Goal: Task Accomplishment & Management: Use online tool/utility

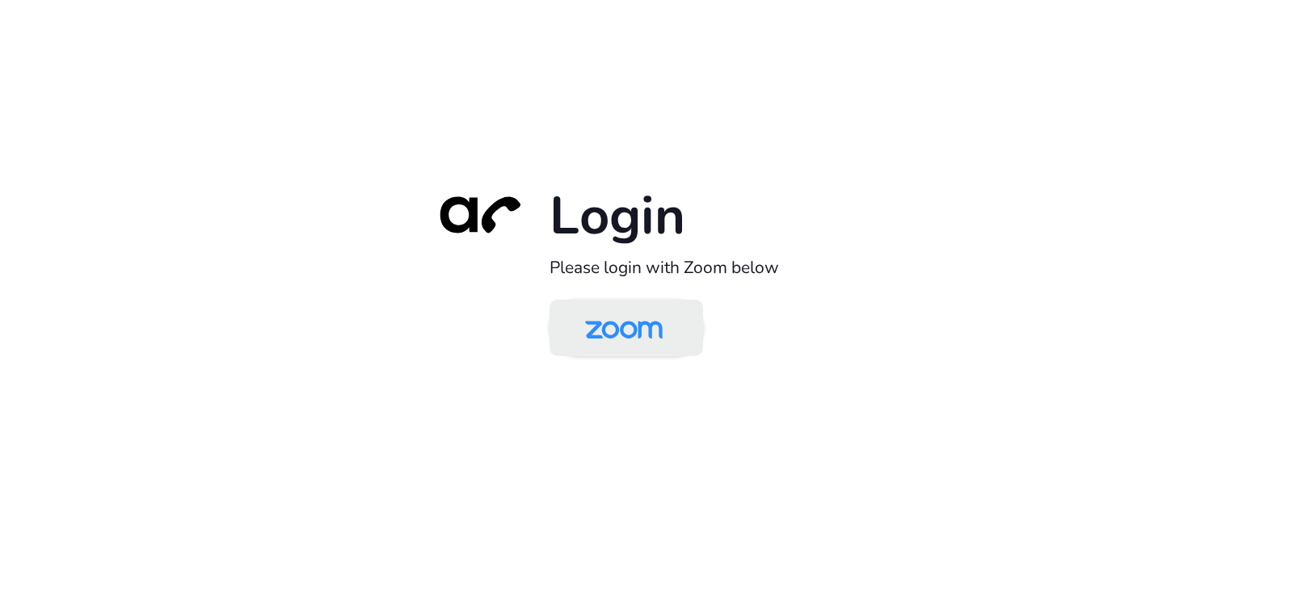
click at [647, 326] on img at bounding box center [624, 329] width 112 height 53
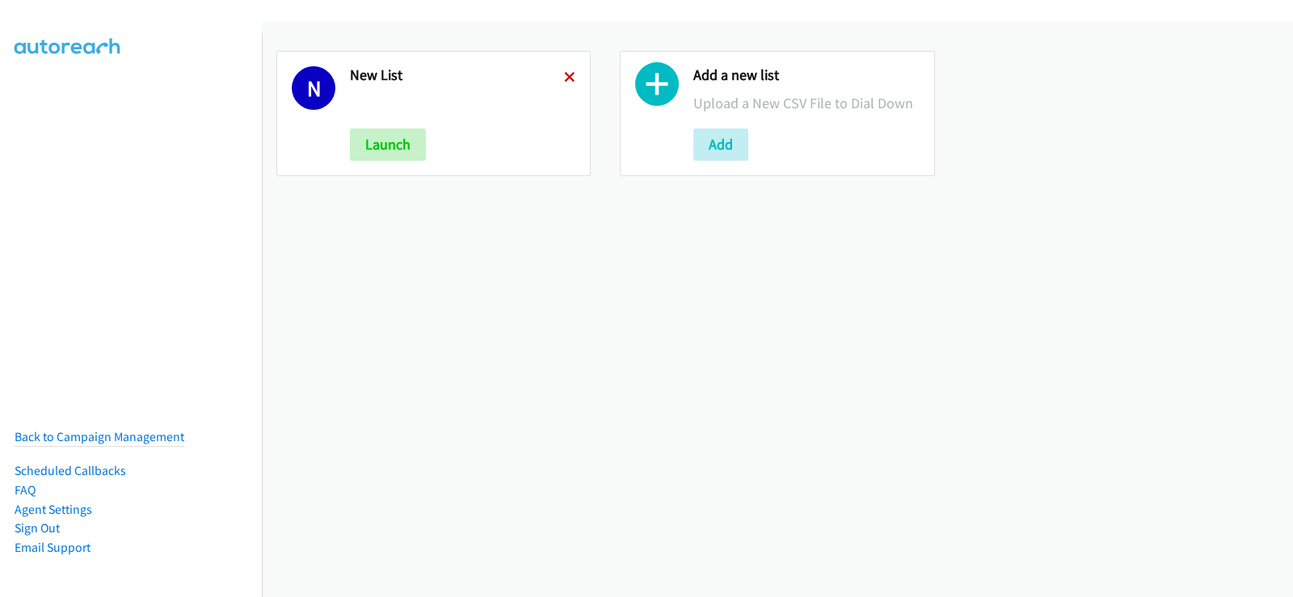
click at [567, 73] on icon at bounding box center [569, 78] width 11 height 11
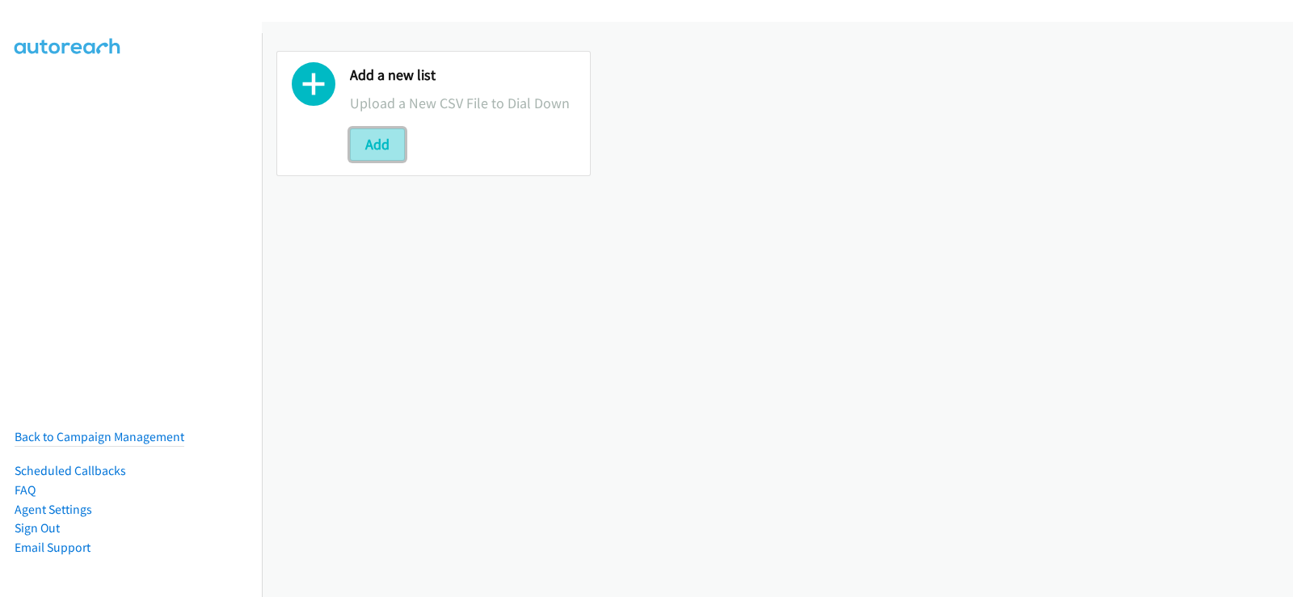
click at [362, 140] on button "Add" at bounding box center [377, 145] width 55 height 32
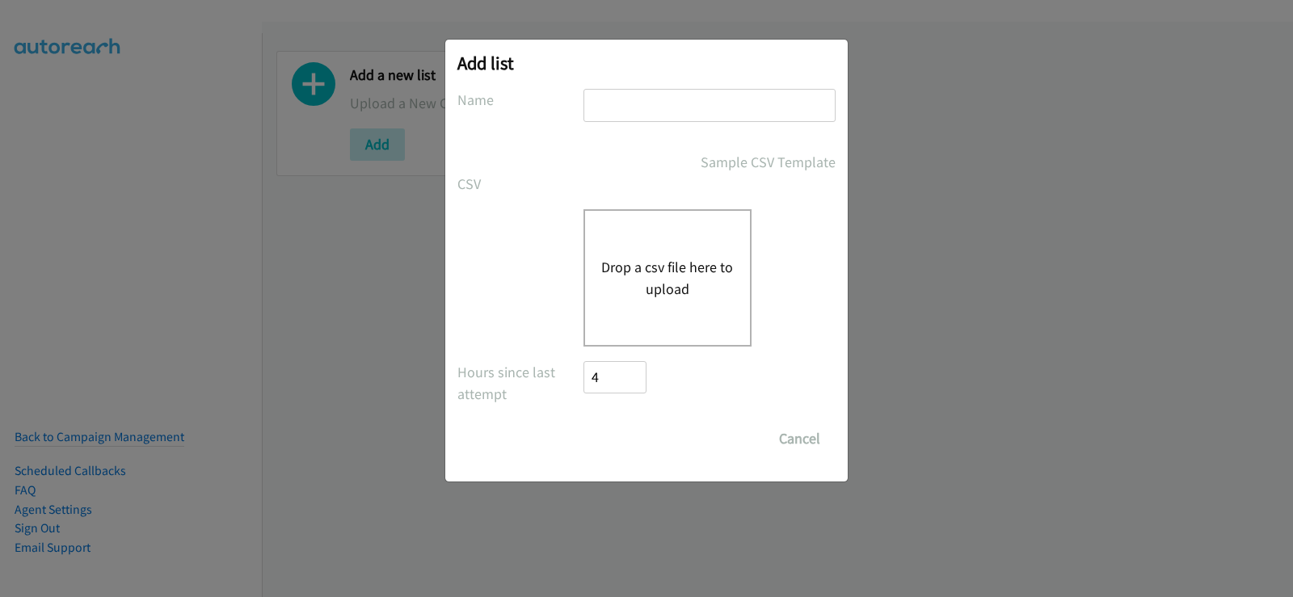
click at [646, 113] on input "text" at bounding box center [710, 105] width 252 height 33
type input "new list"
click at [650, 264] on button "Drop a csv file here to upload" at bounding box center [667, 278] width 133 height 44
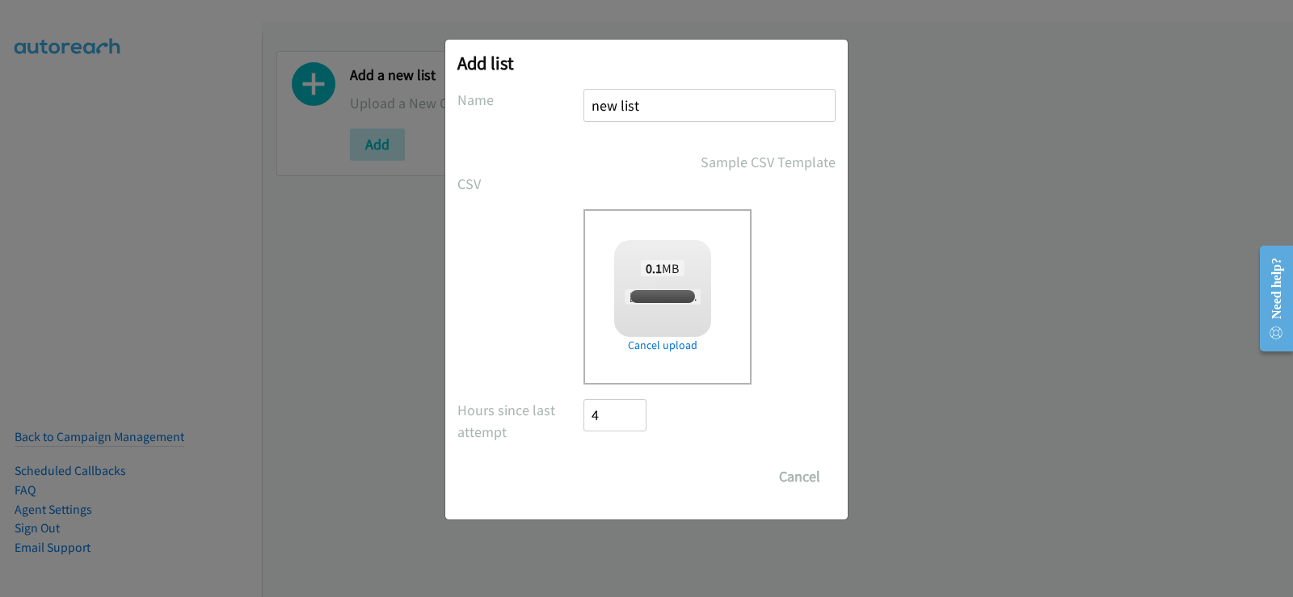
checkbox input "true"
click at [637, 479] on input "Save List" at bounding box center [626, 477] width 85 height 32
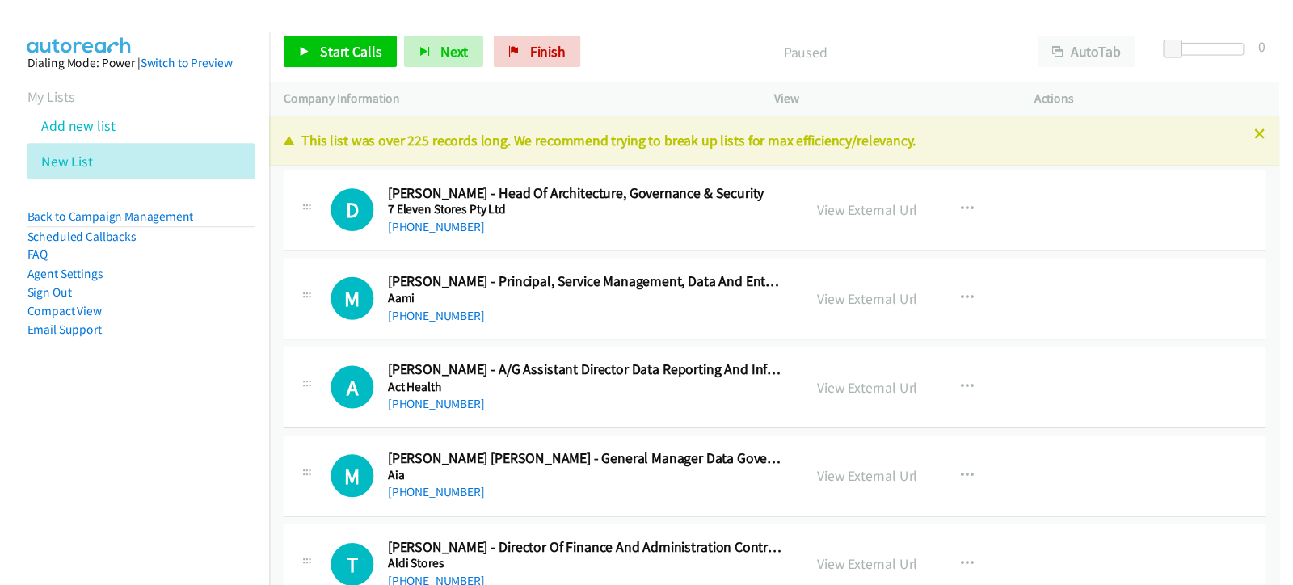
scroll to position [81, 0]
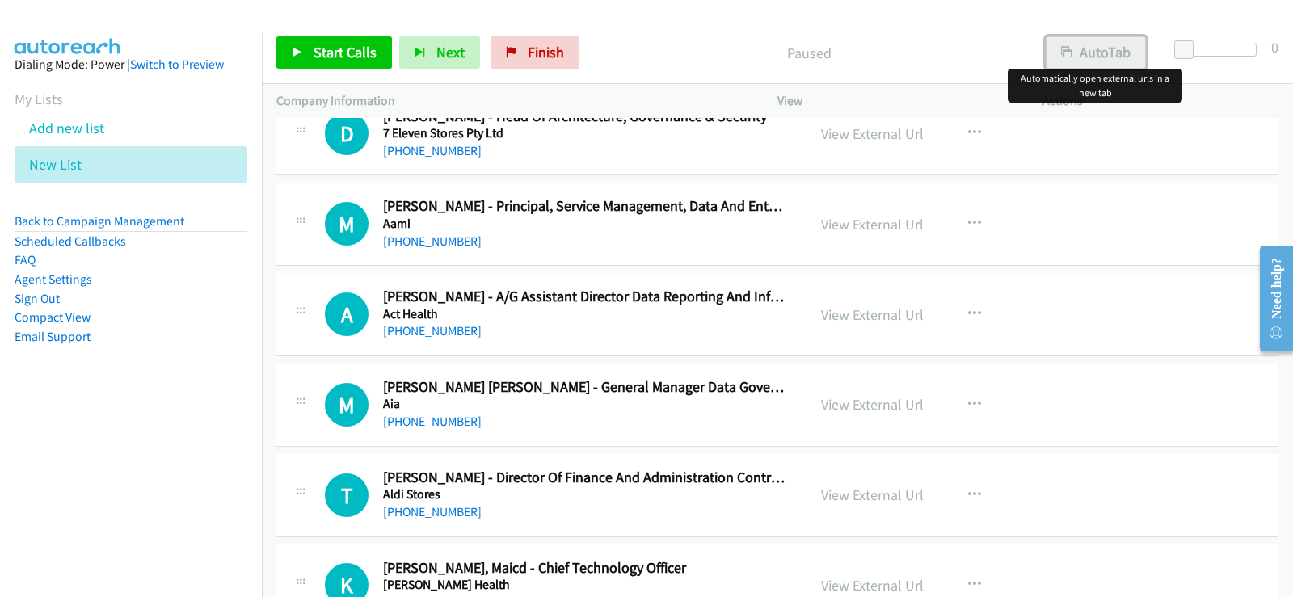
click at [1115, 53] on button "AutoTab" at bounding box center [1096, 52] width 100 height 32
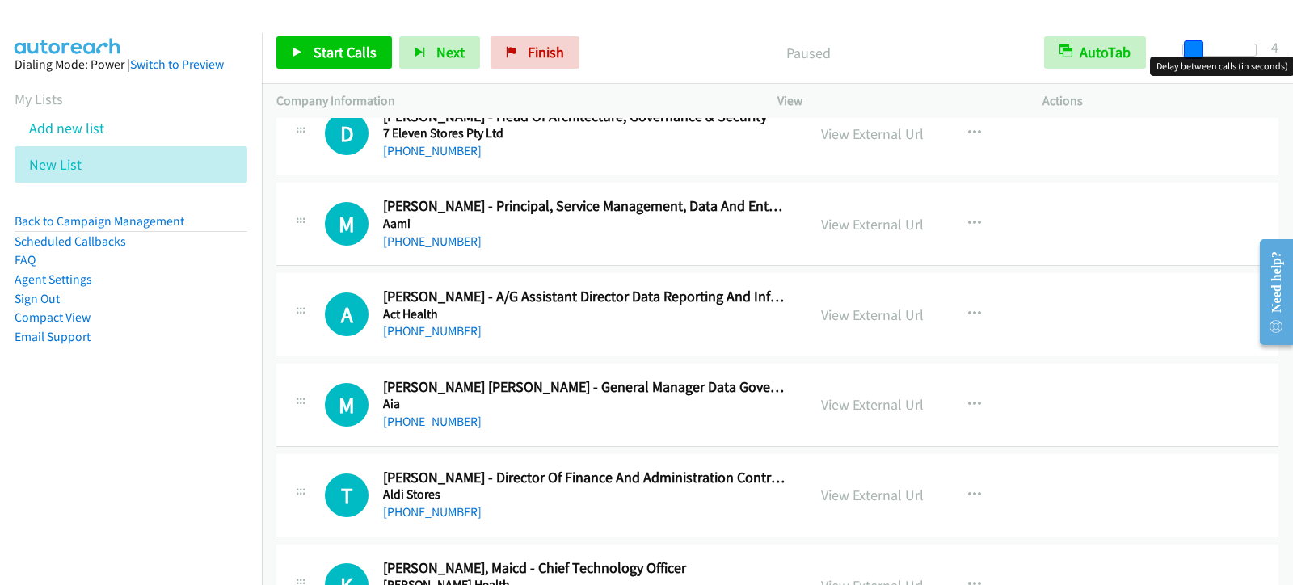
drag, startPoint x: 1191, startPoint y: 51, endPoint x: 1199, endPoint y: 47, distance: 9.0
click at [1199, 47] on span at bounding box center [1193, 49] width 19 height 19
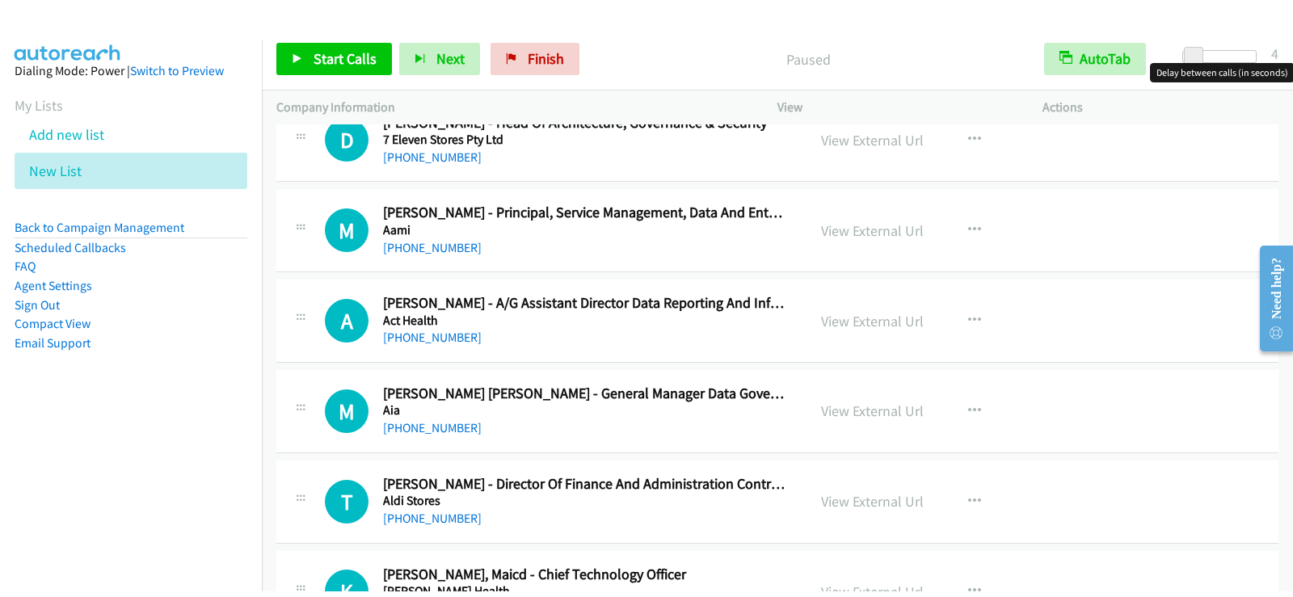
scroll to position [0, 0]
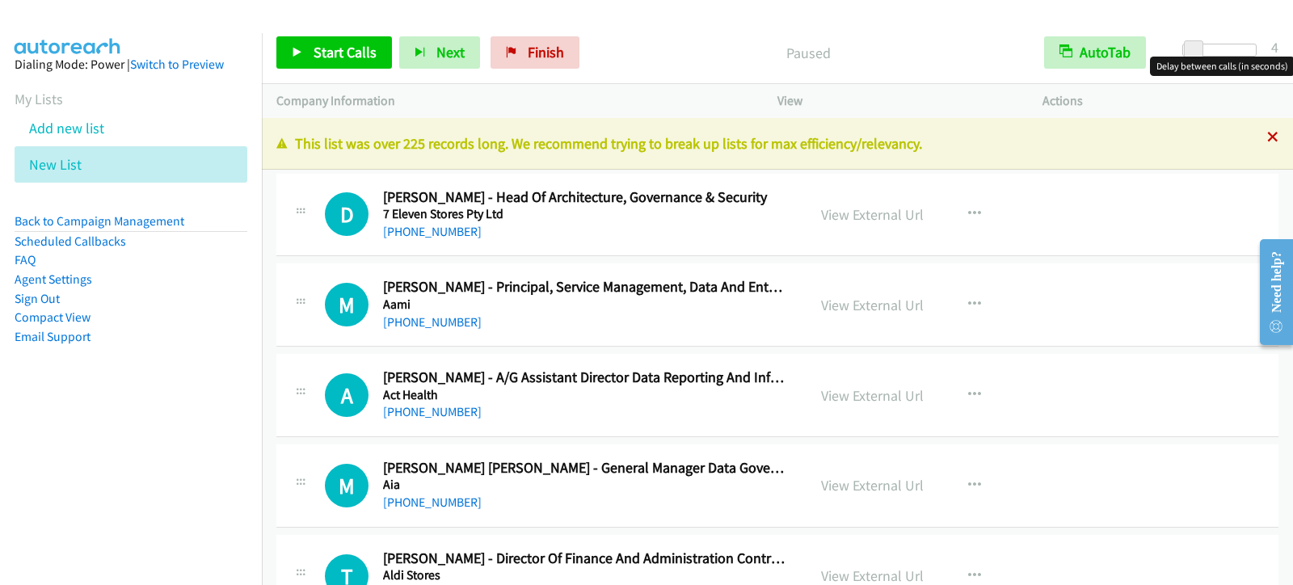
click at [1262, 136] on div "This list was over 225 records long. We recommend trying to break up lists for …" at bounding box center [777, 144] width 1031 height 52
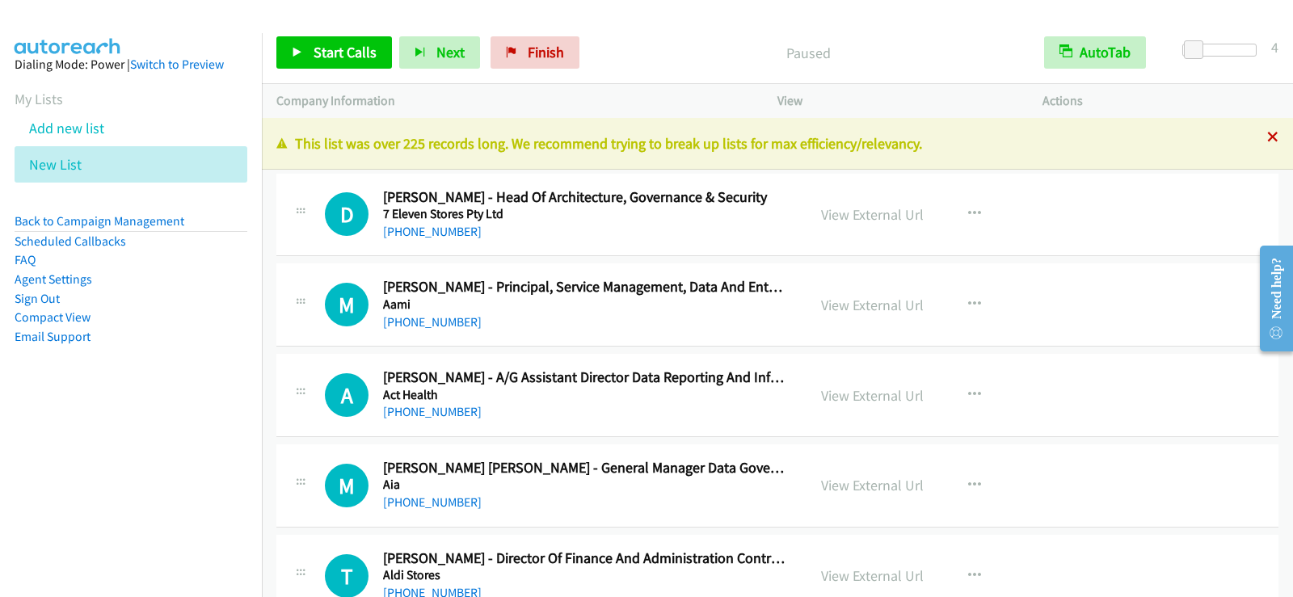
click at [1267, 133] on icon at bounding box center [1272, 138] width 11 height 11
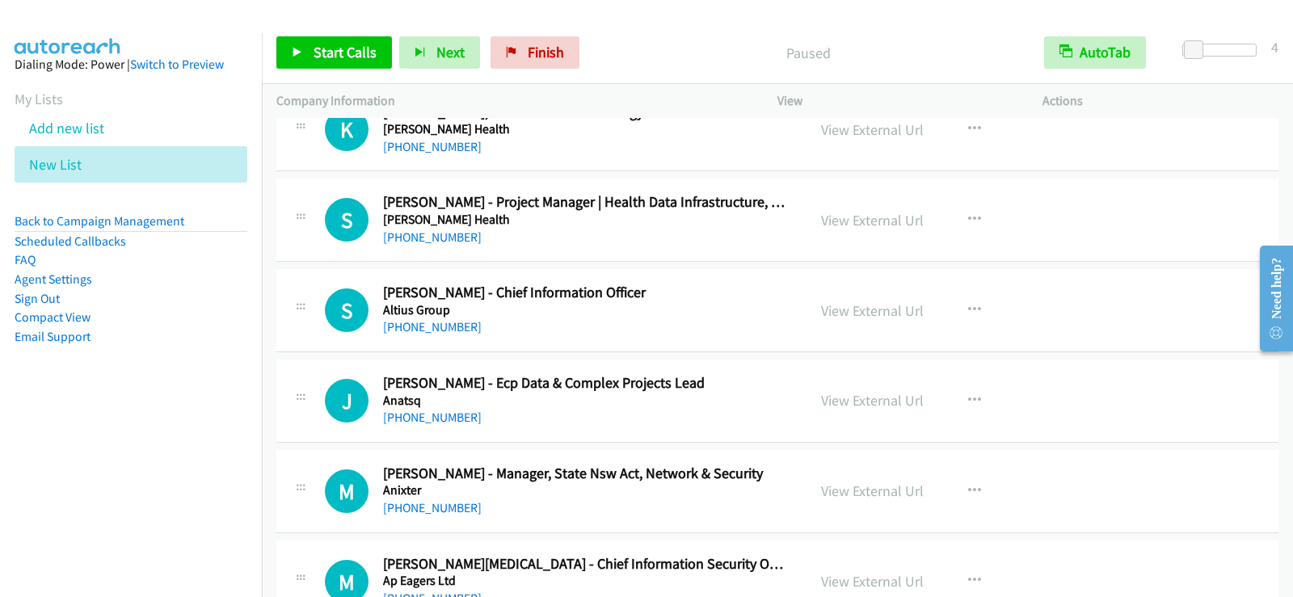
scroll to position [566, 0]
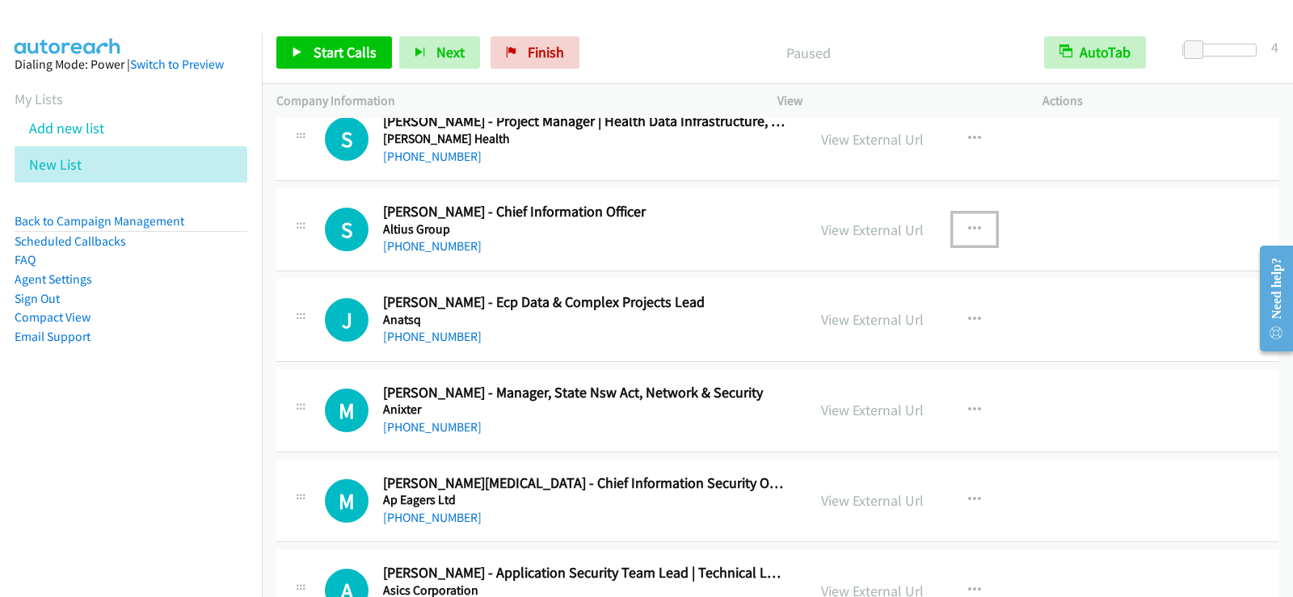
click at [978, 223] on button "button" at bounding box center [975, 229] width 44 height 32
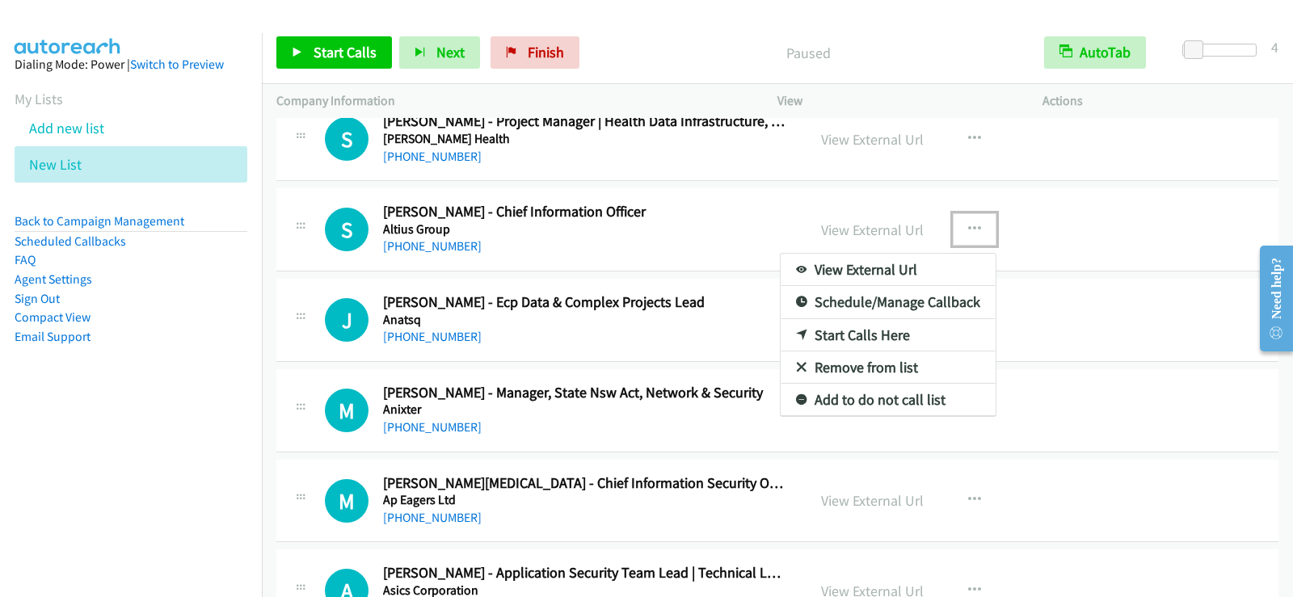
click at [859, 331] on link "Start Calls Here" at bounding box center [888, 335] width 215 height 32
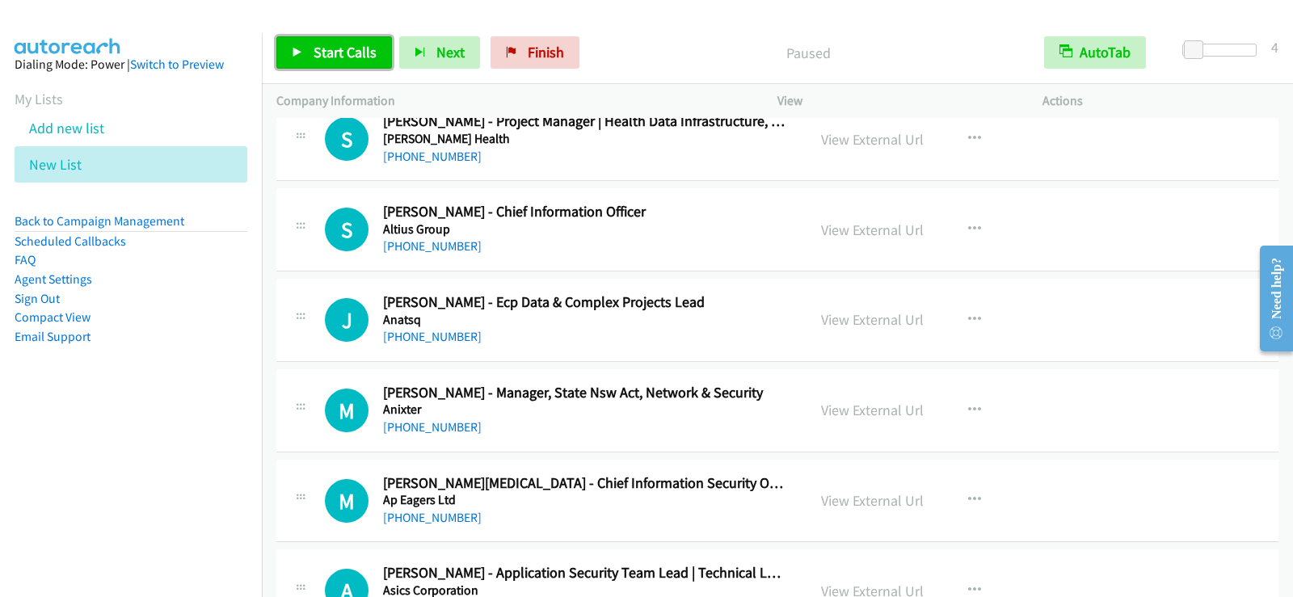
click at [323, 47] on span "Start Calls" at bounding box center [345, 52] width 63 height 19
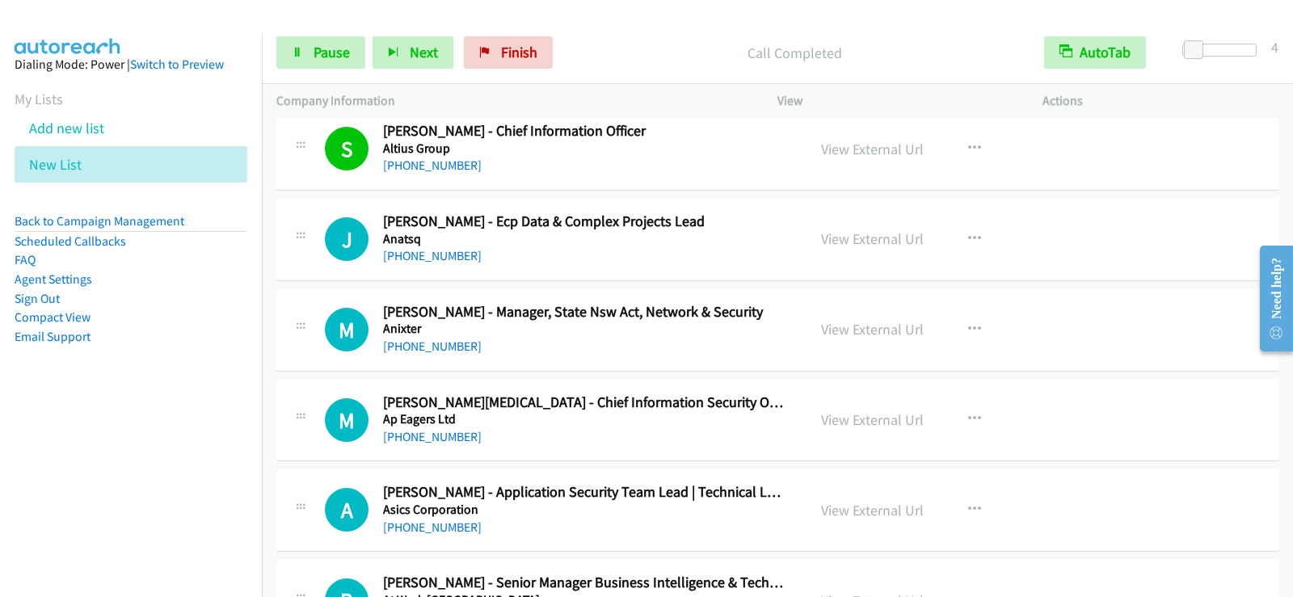
scroll to position [727, 0]
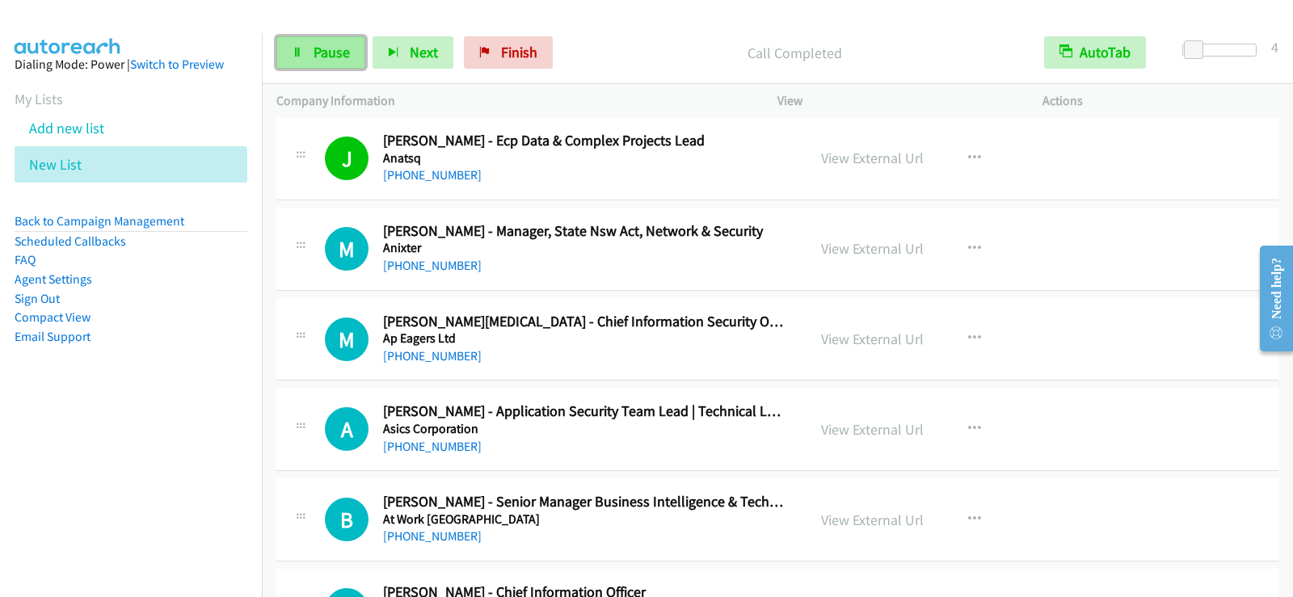
click at [301, 41] on link "Pause" at bounding box center [320, 52] width 89 height 32
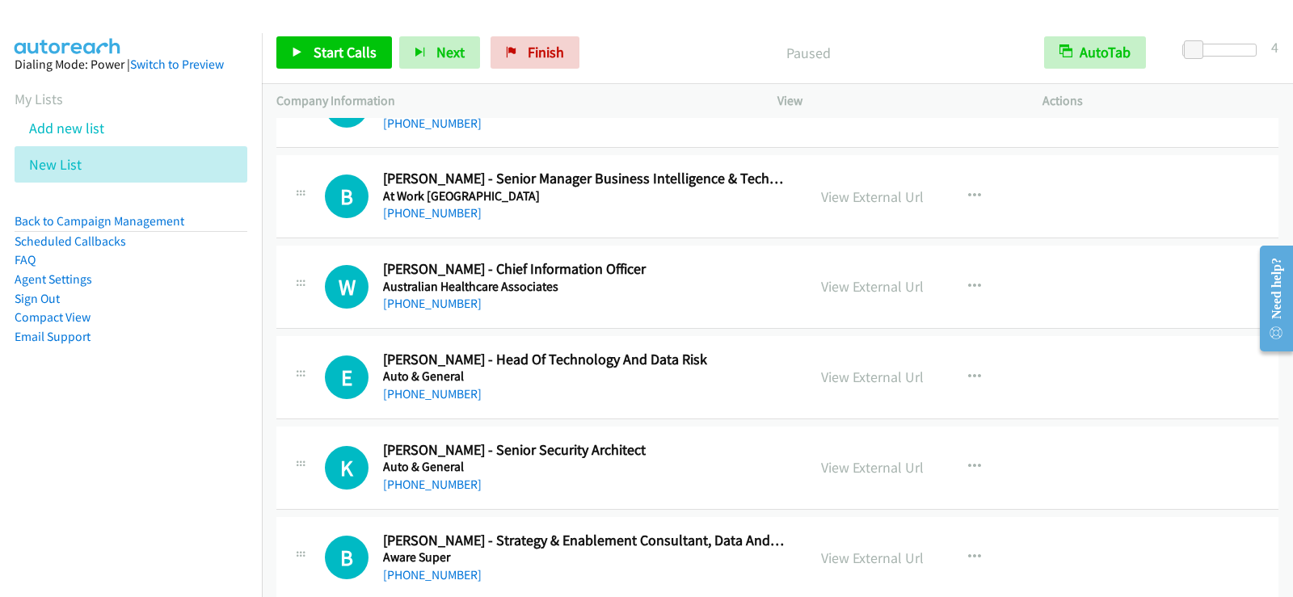
scroll to position [1132, 0]
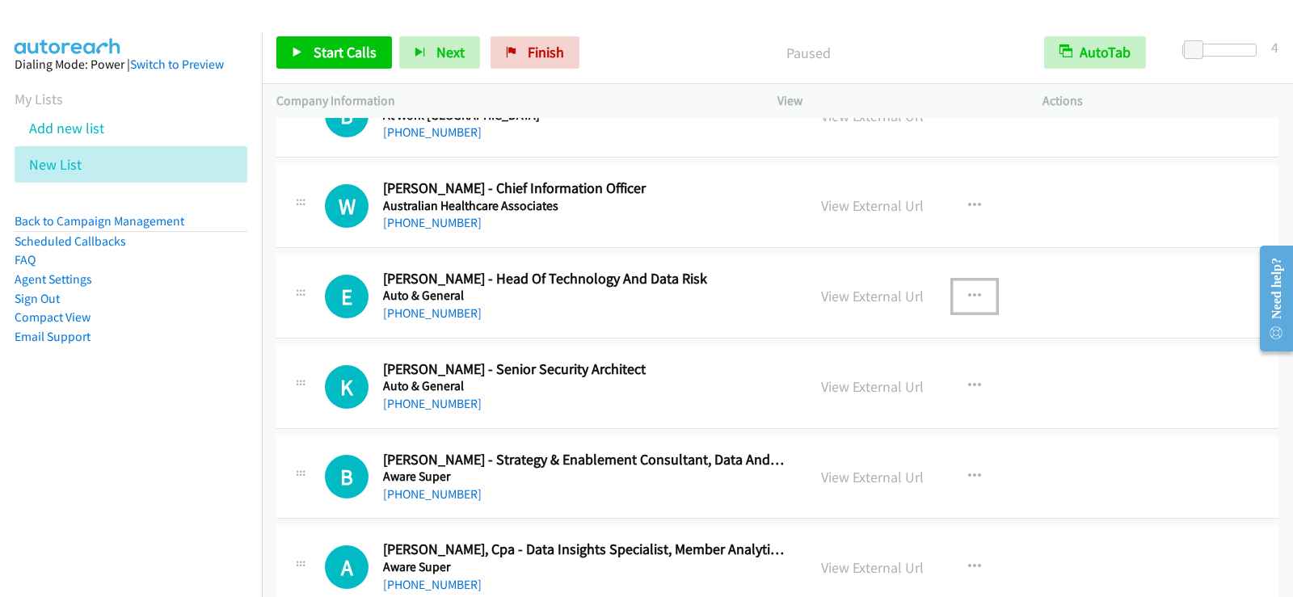
click at [968, 290] on icon "button" at bounding box center [974, 296] width 13 height 13
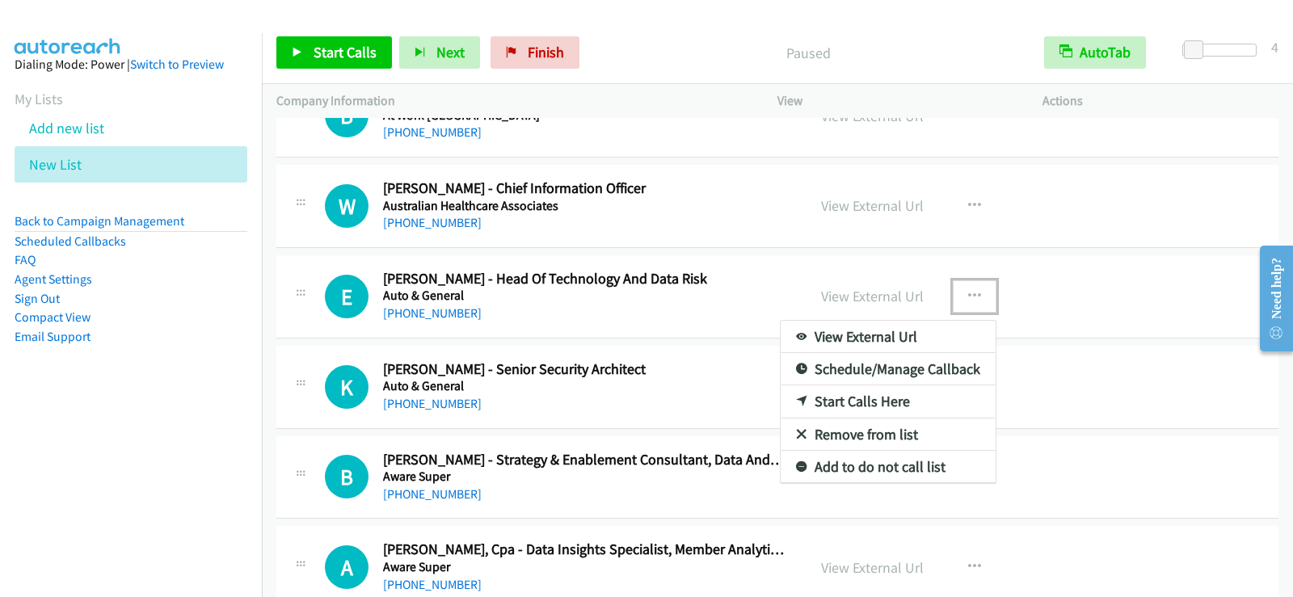
drag, startPoint x: 872, startPoint y: 398, endPoint x: 862, endPoint y: 409, distance: 14.9
click at [861, 405] on link "Start Calls Here" at bounding box center [888, 402] width 215 height 32
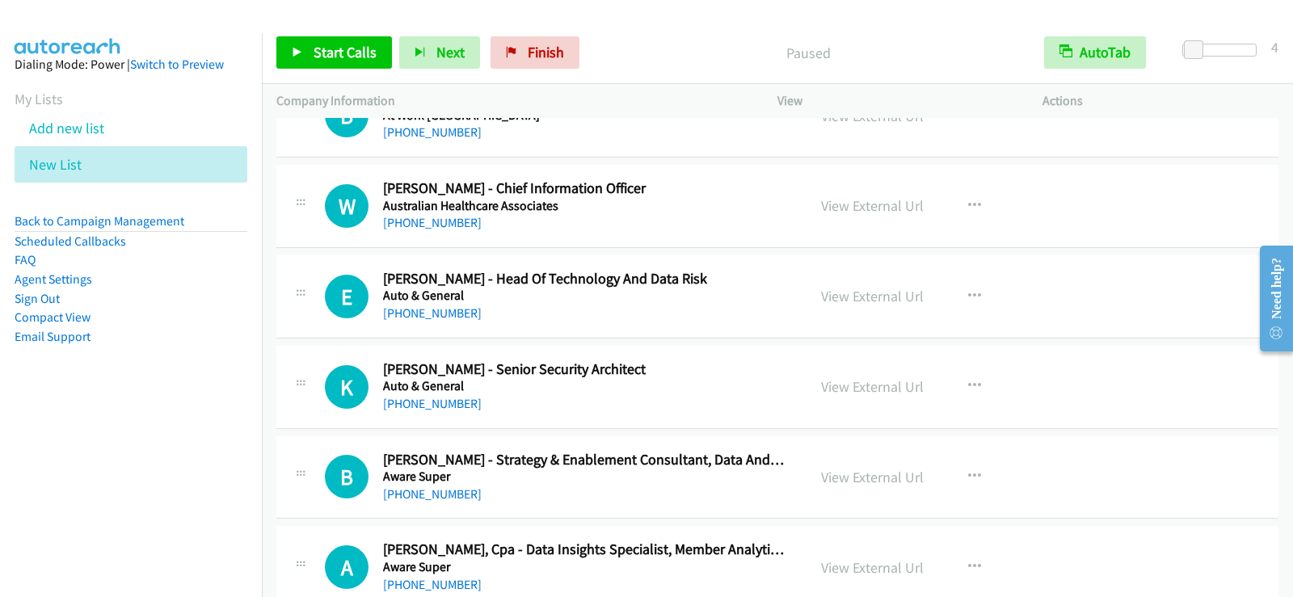
scroll to position [1455, 0]
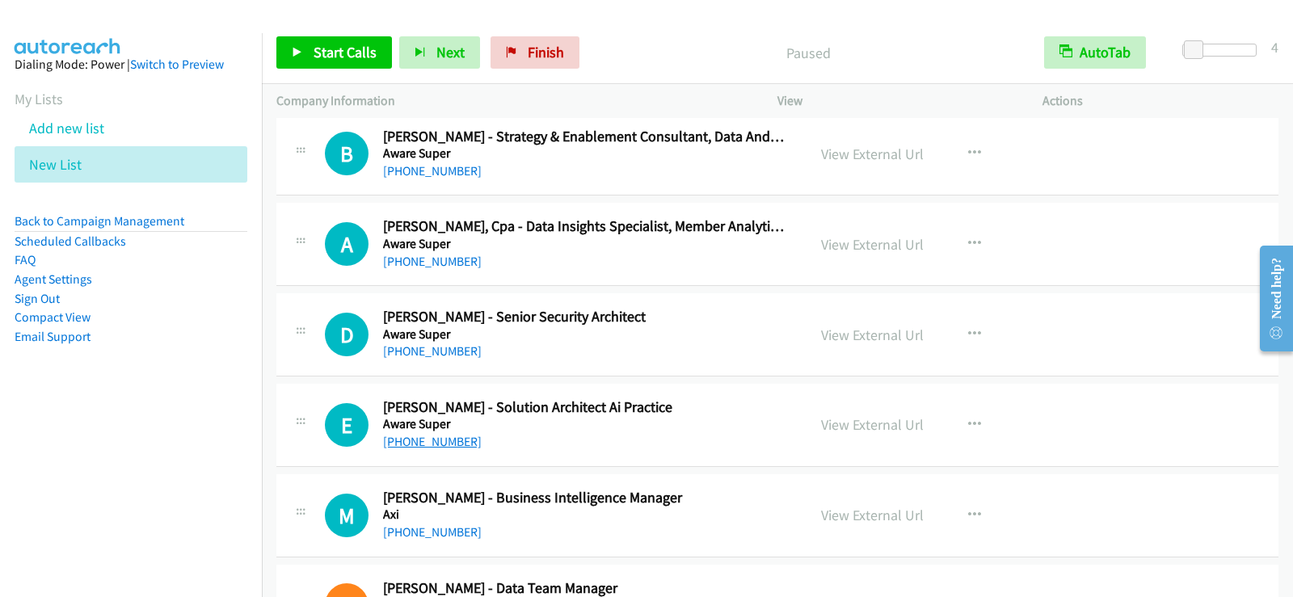
click at [410, 442] on link "[PHONE_NUMBER]" at bounding box center [432, 441] width 99 height 15
click at [440, 445] on link "[PHONE_NUMBER]" at bounding box center [432, 441] width 99 height 15
click at [717, 512] on h5 "Axi" at bounding box center [584, 515] width 403 height 16
click at [398, 535] on link "[PHONE_NUMBER]" at bounding box center [432, 532] width 99 height 15
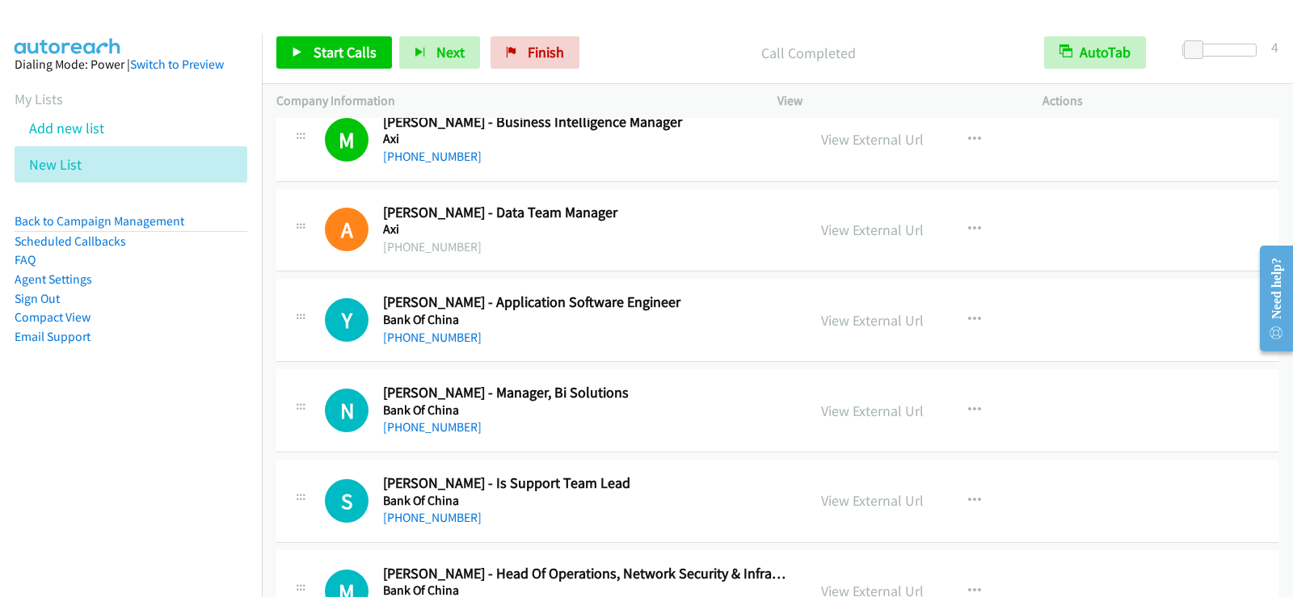
scroll to position [1859, 0]
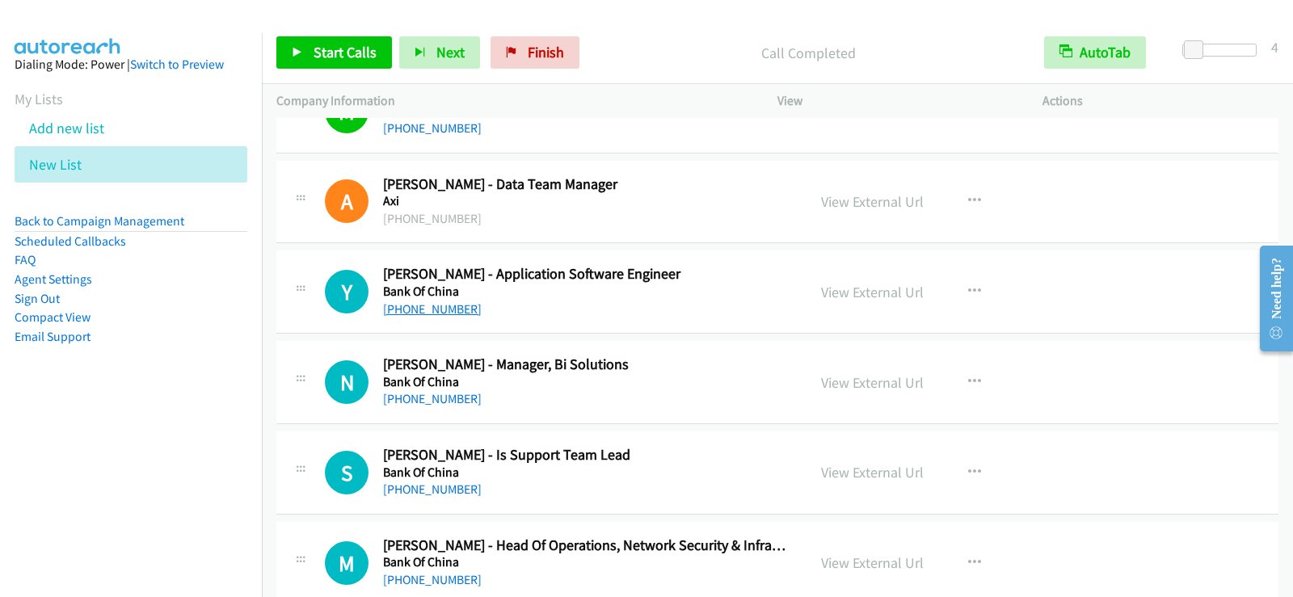
click at [452, 311] on link "[PHONE_NUMBER]" at bounding box center [432, 308] width 99 height 15
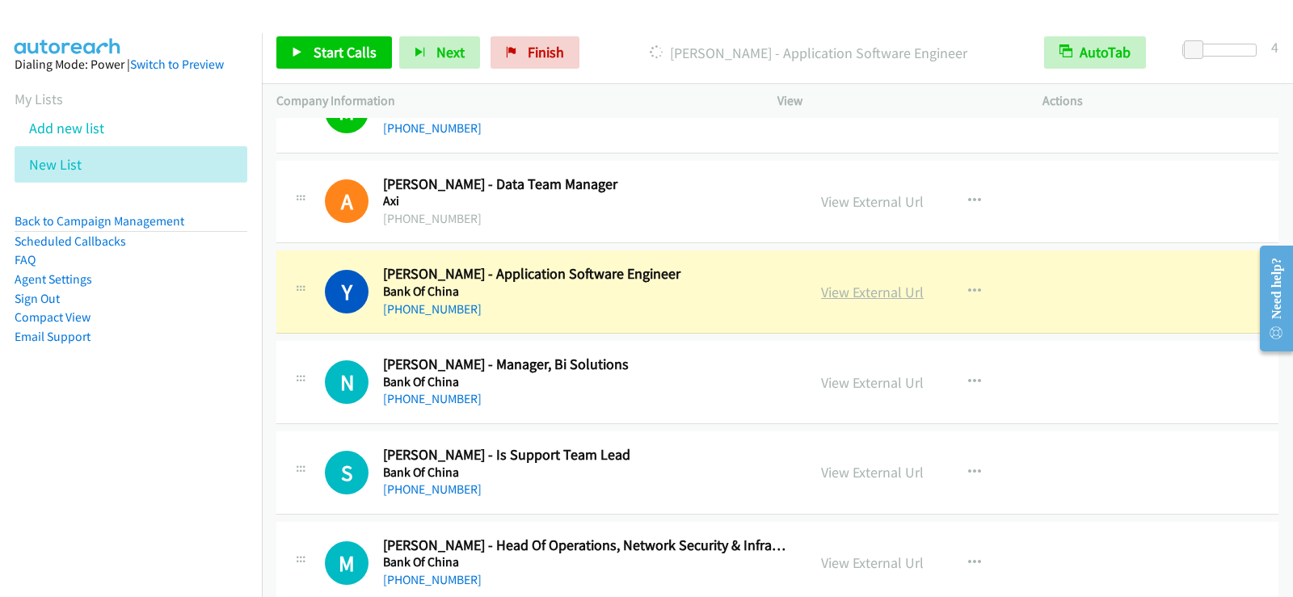
click at [883, 295] on link "View External Url" at bounding box center [872, 292] width 103 height 19
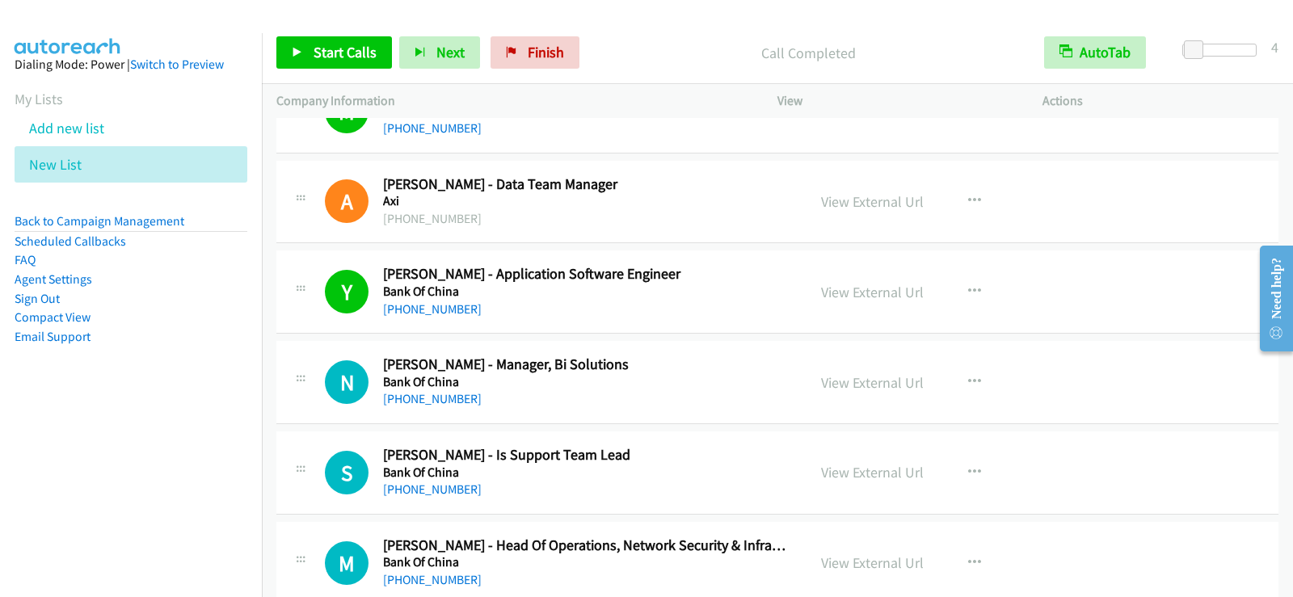
scroll to position [1940, 0]
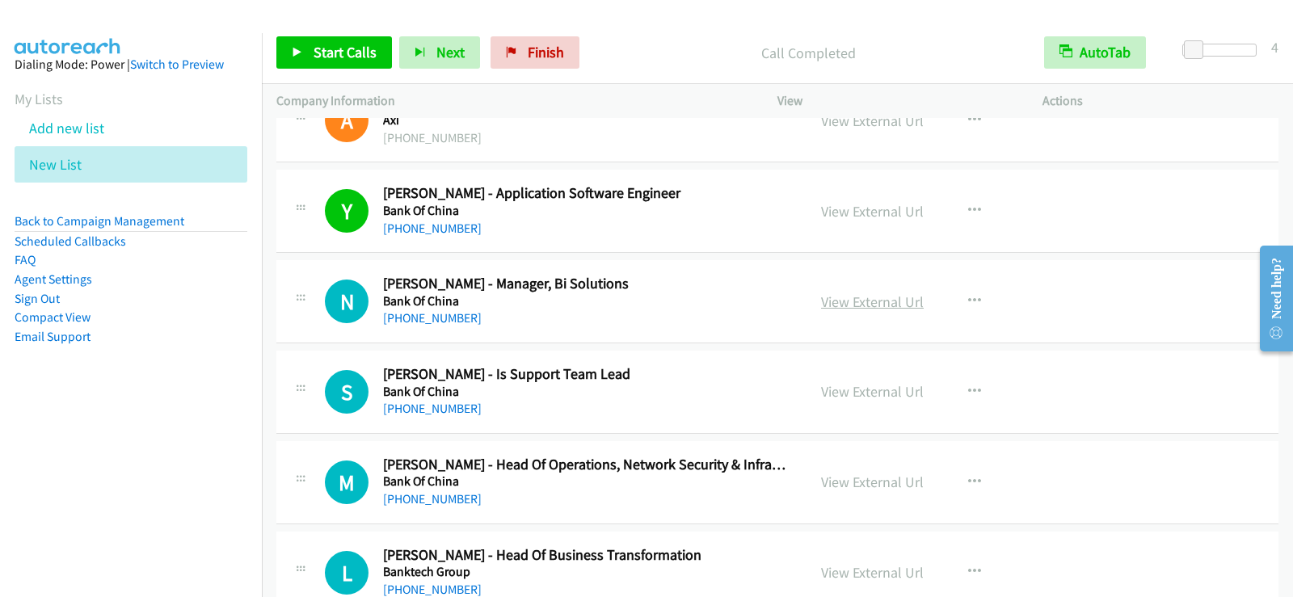
click at [867, 303] on link "View External Url" at bounding box center [872, 302] width 103 height 19
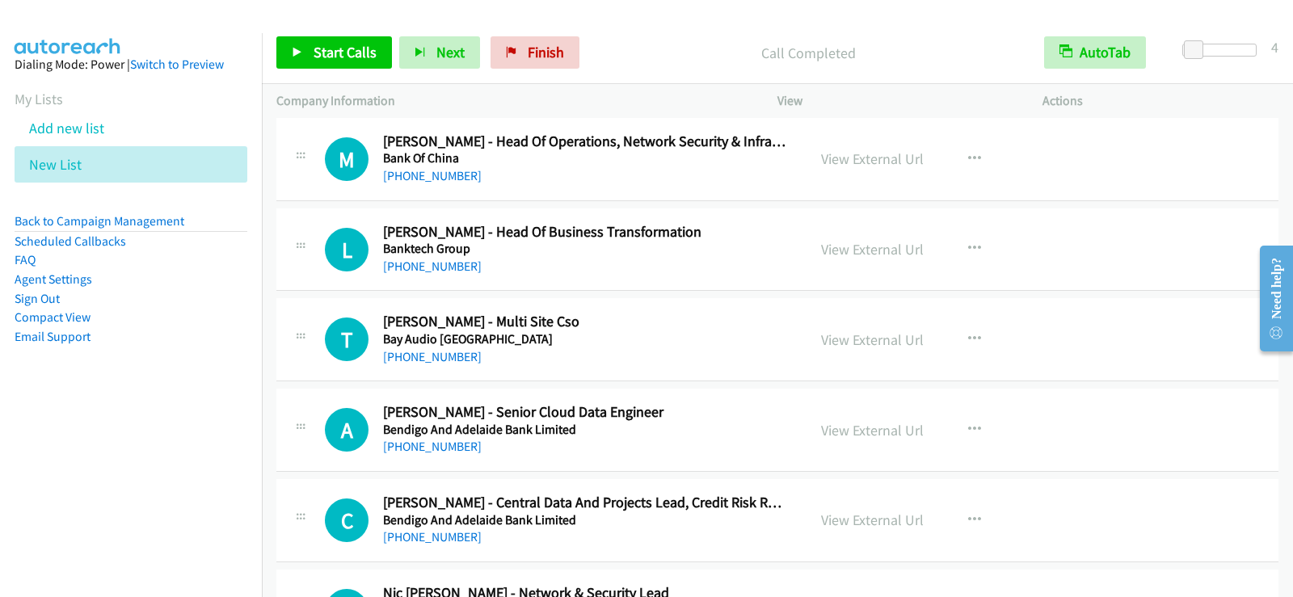
scroll to position [2344, 0]
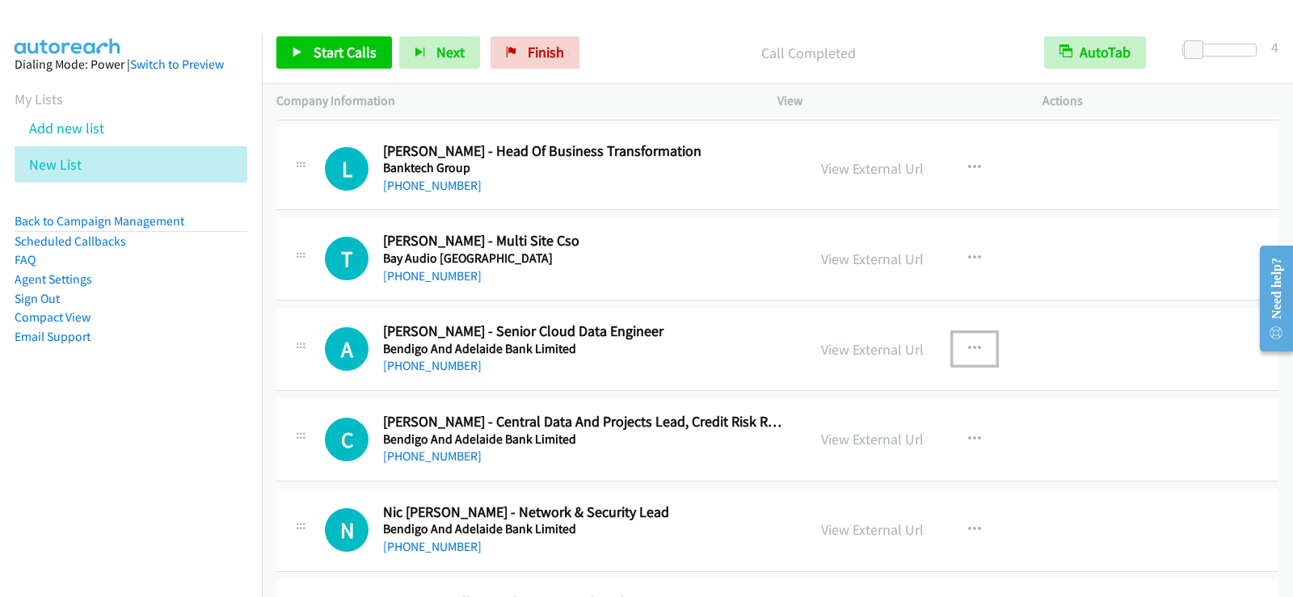
click at [968, 343] on icon "button" at bounding box center [974, 349] width 13 height 13
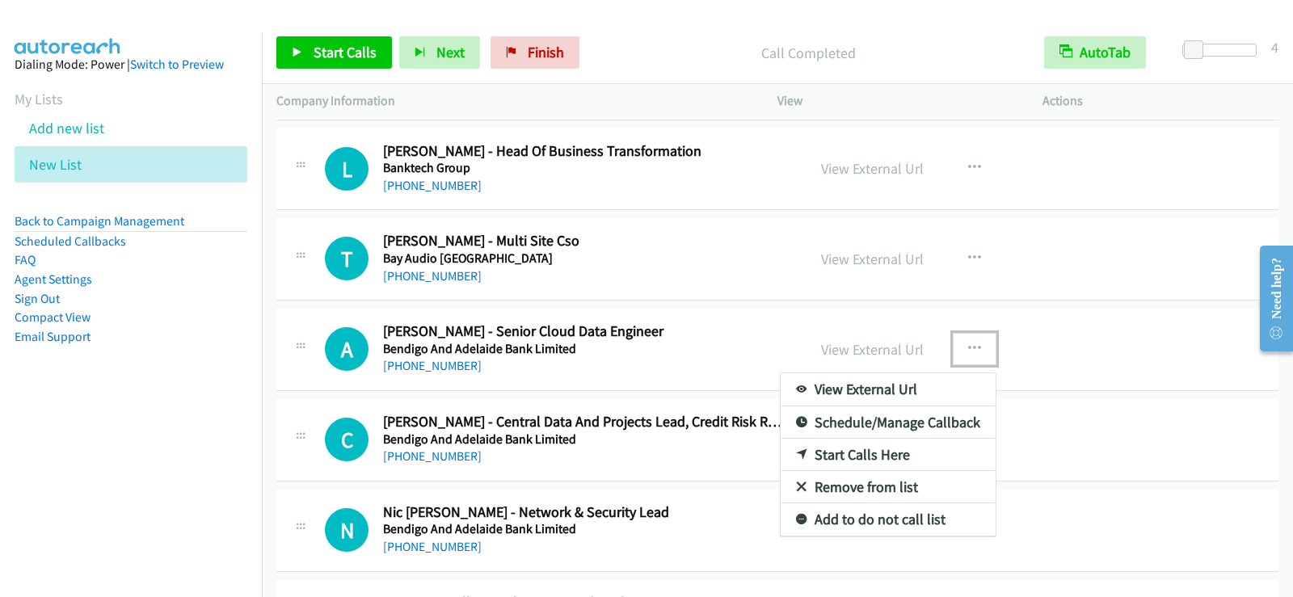
click at [862, 450] on link "Start Calls Here" at bounding box center [888, 455] width 215 height 32
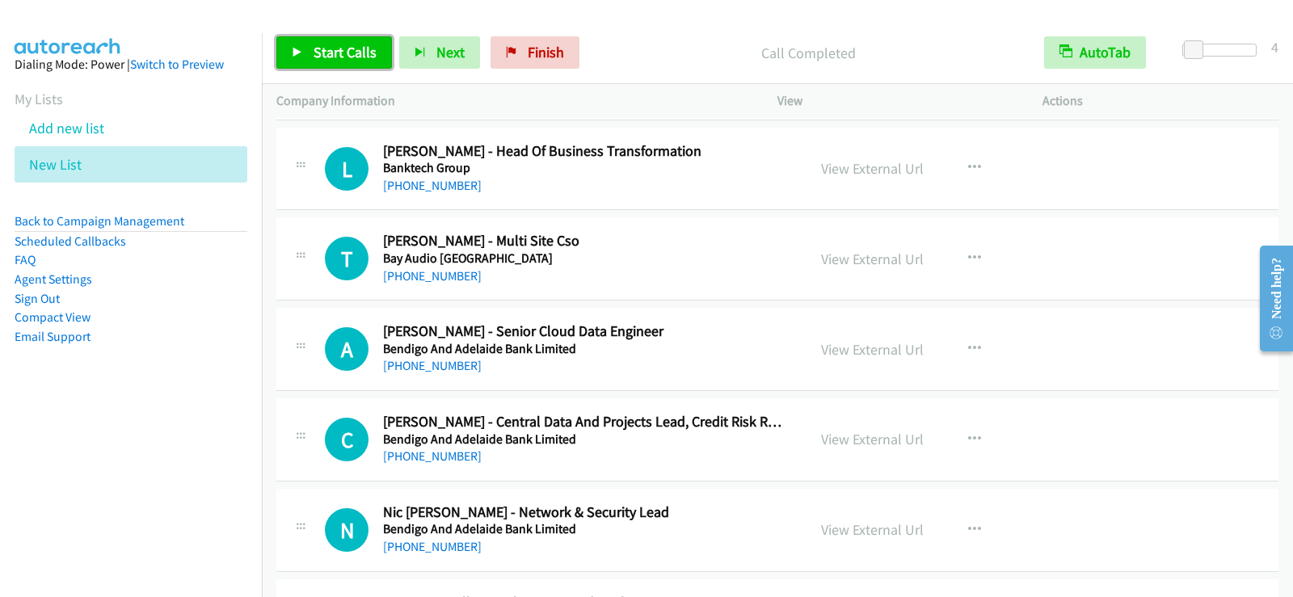
click at [322, 49] on span "Start Calls" at bounding box center [345, 52] width 63 height 19
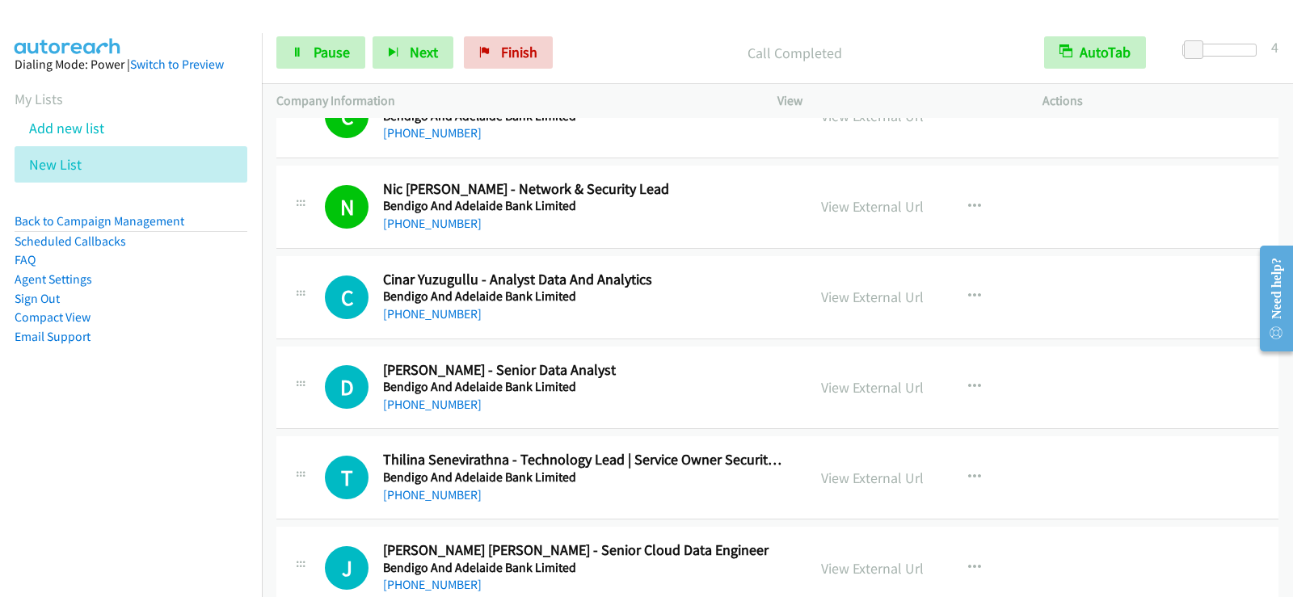
scroll to position [2748, 0]
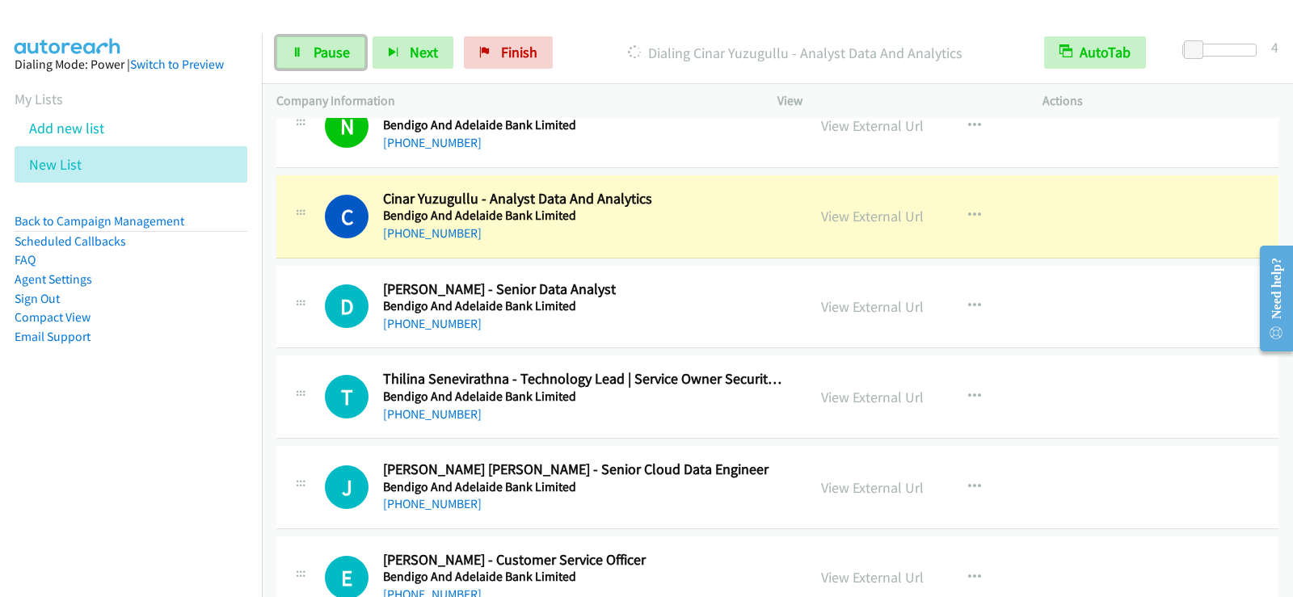
drag, startPoint x: 300, startPoint y: 42, endPoint x: 310, endPoint y: 142, distance: 100.7
click at [300, 42] on link "Pause" at bounding box center [320, 52] width 89 height 32
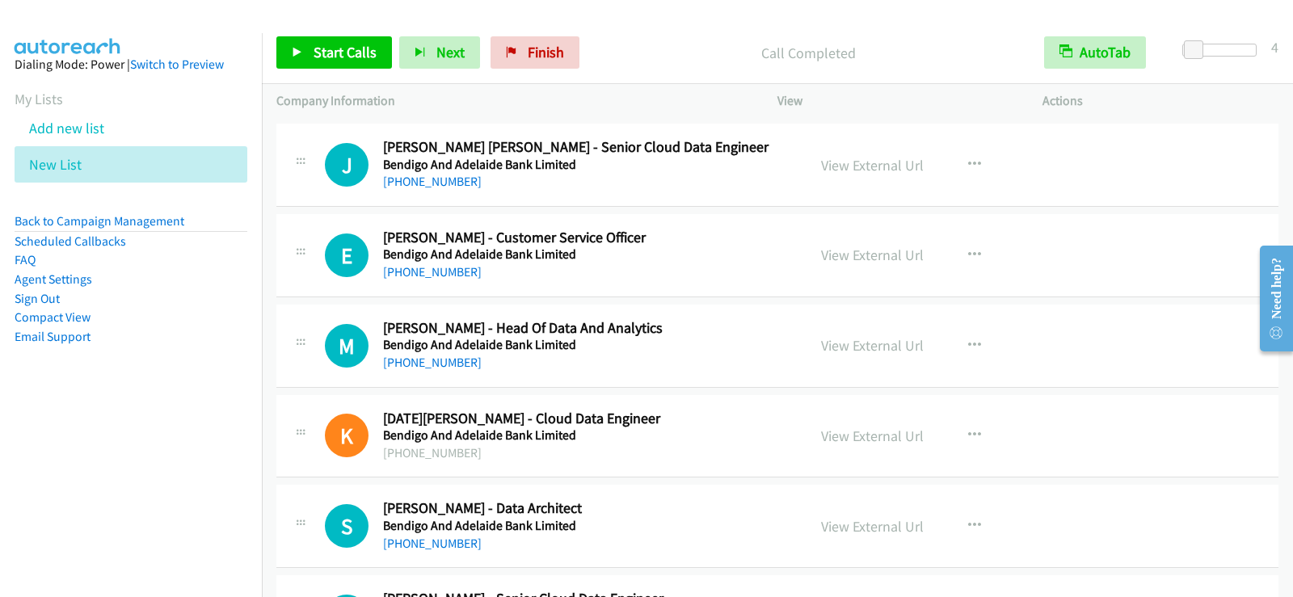
scroll to position [3071, 0]
click at [968, 161] on icon "button" at bounding box center [974, 164] width 13 height 13
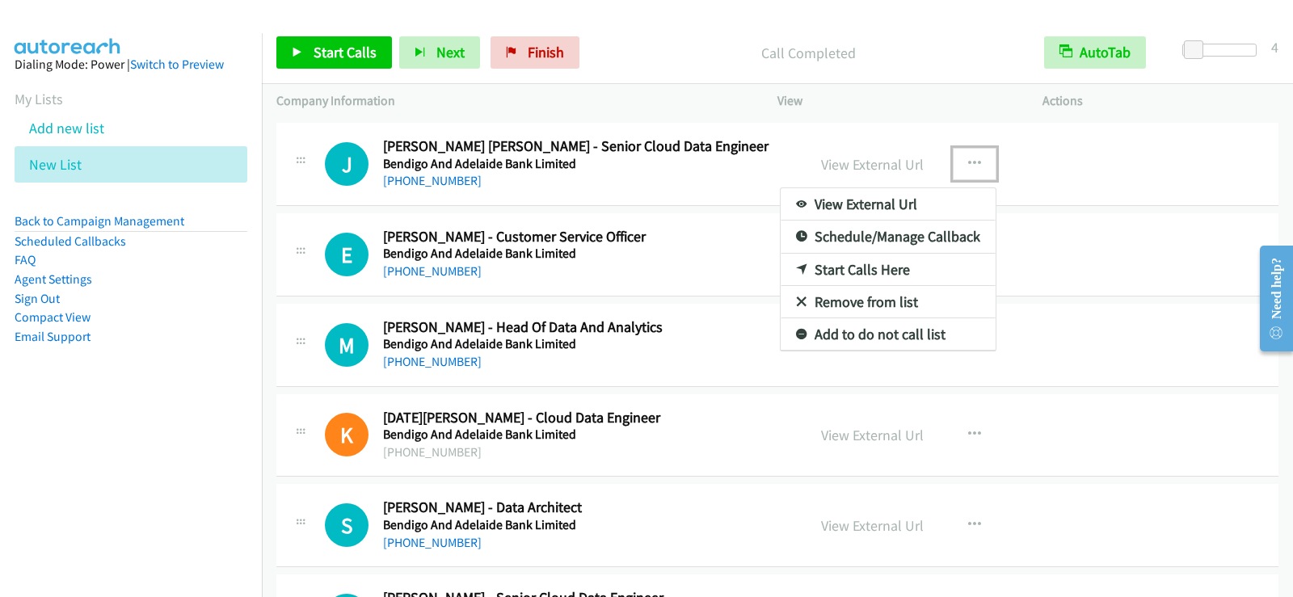
click at [853, 269] on link "Start Calls Here" at bounding box center [888, 270] width 215 height 32
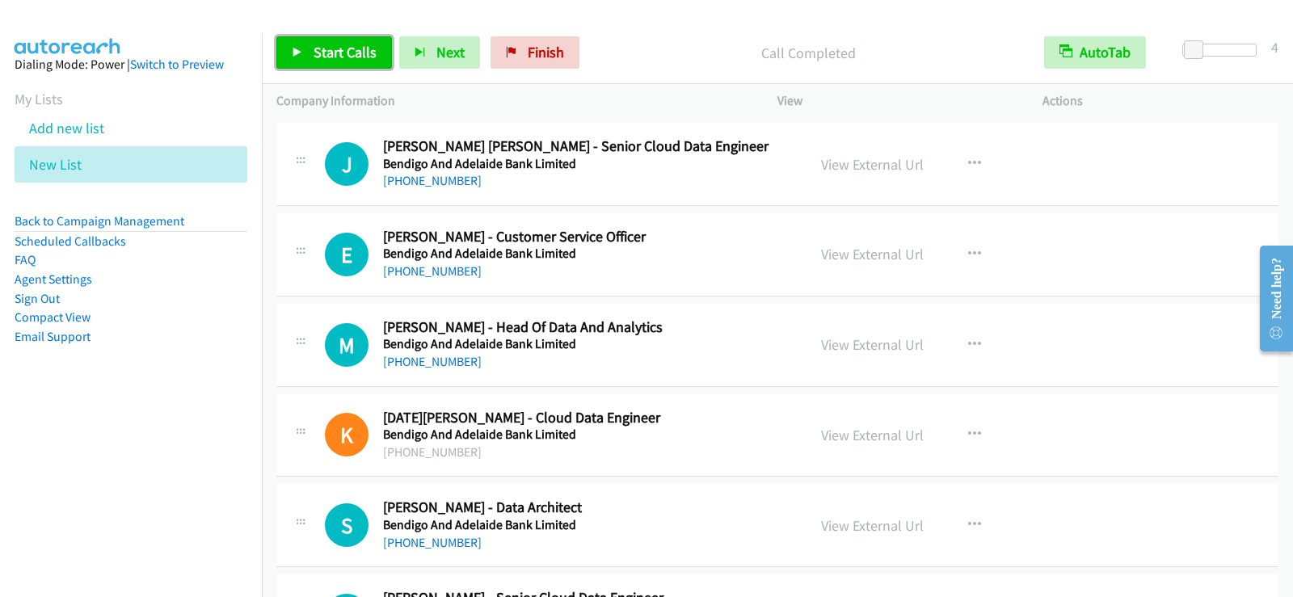
click at [316, 50] on span "Start Calls" at bounding box center [345, 52] width 63 height 19
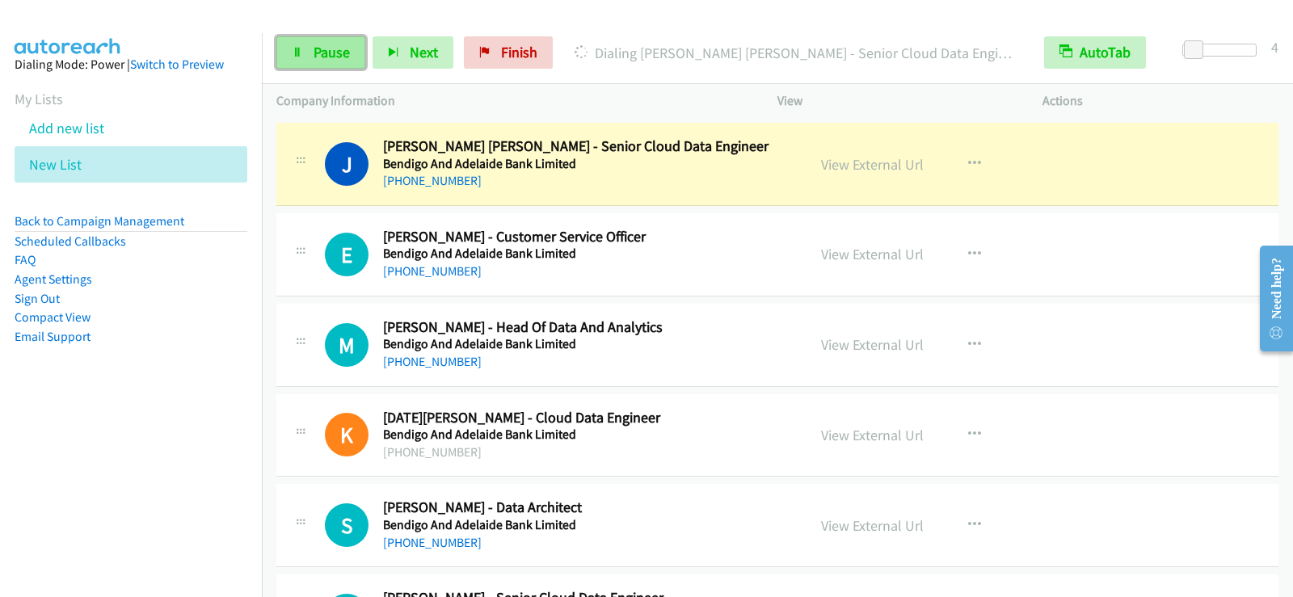
click at [322, 57] on span "Pause" at bounding box center [332, 52] width 36 height 19
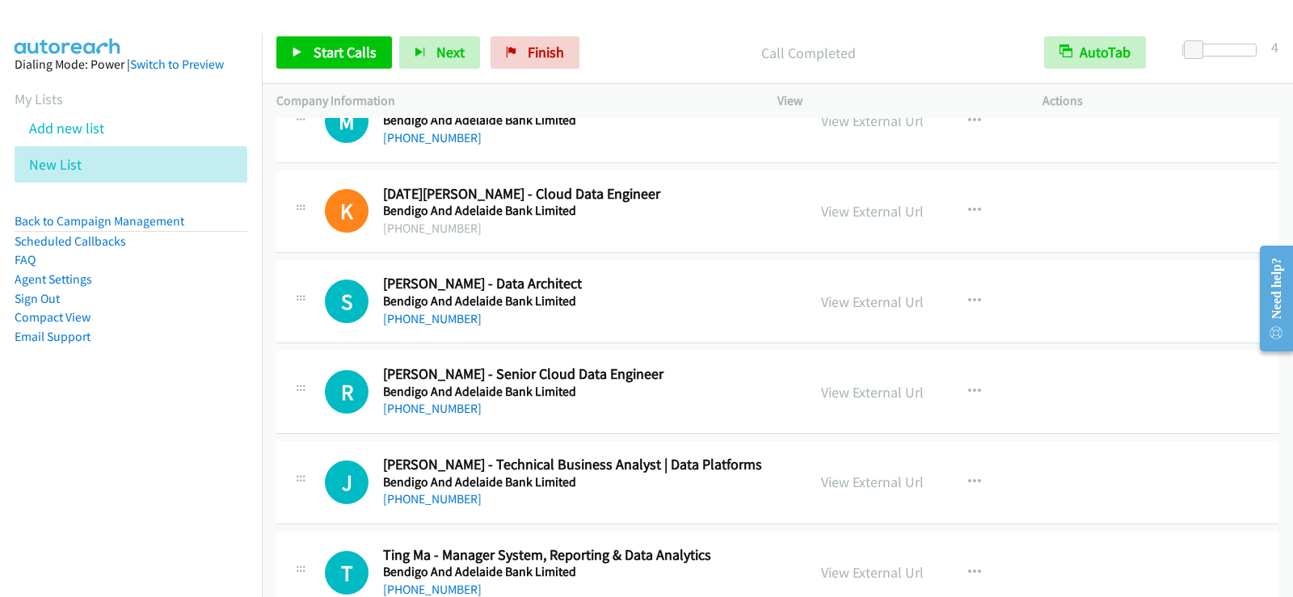
scroll to position [3314, 0]
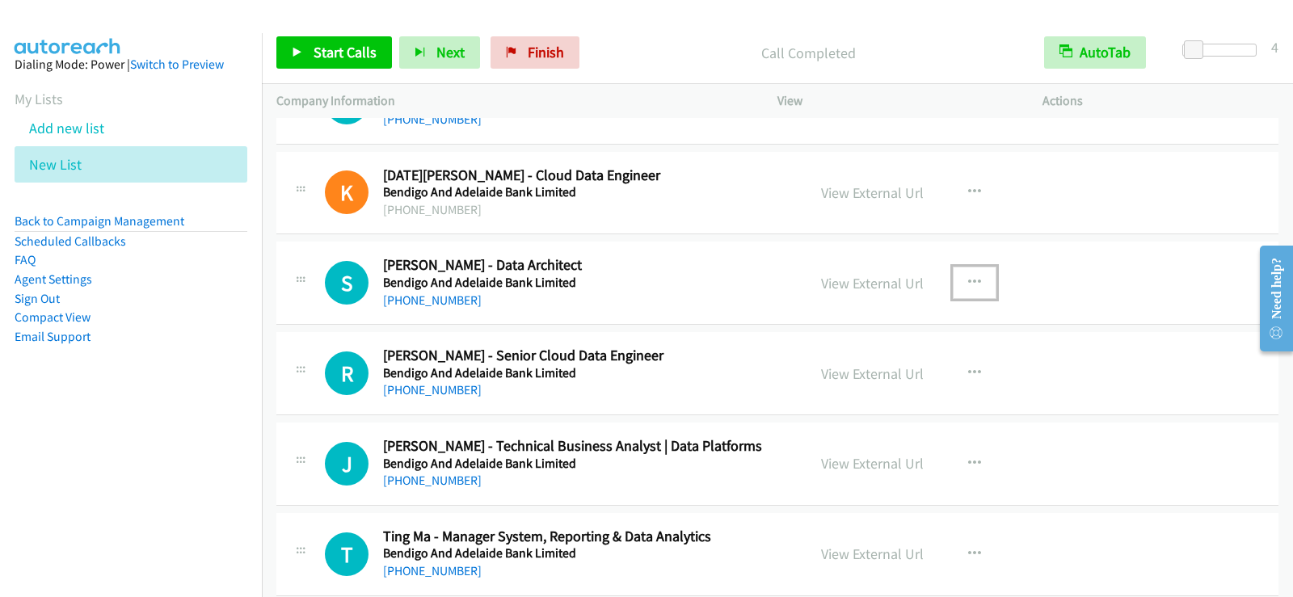
click at [969, 282] on icon "button" at bounding box center [974, 282] width 13 height 13
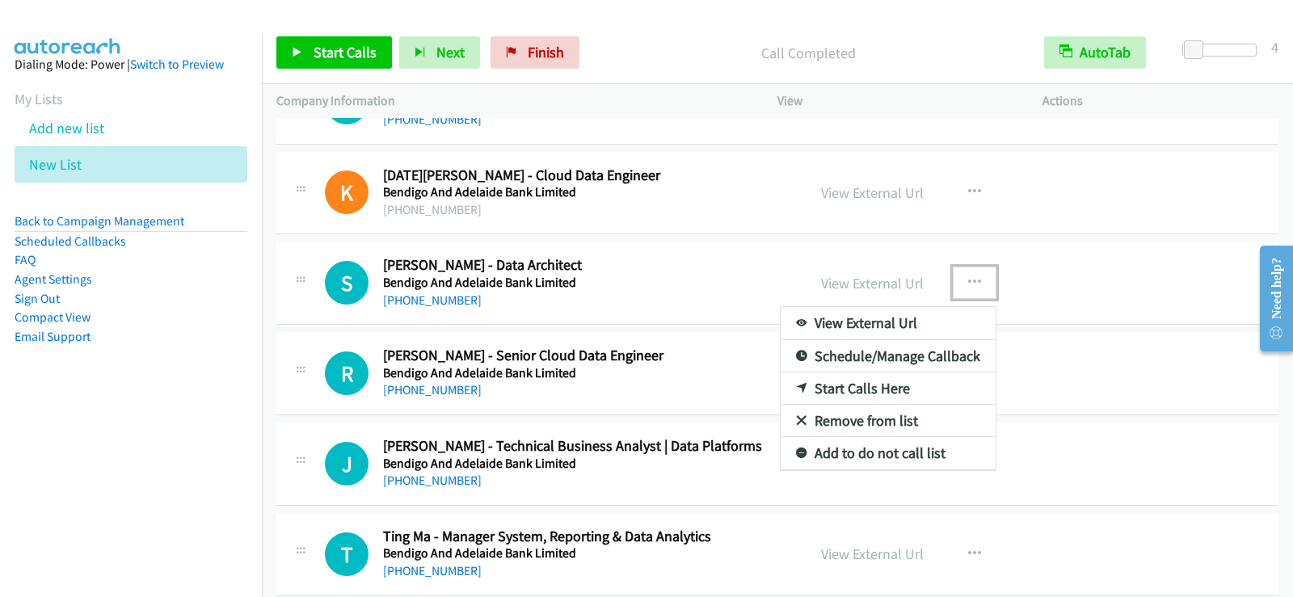
click at [844, 386] on link "Start Calls Here" at bounding box center [888, 389] width 215 height 32
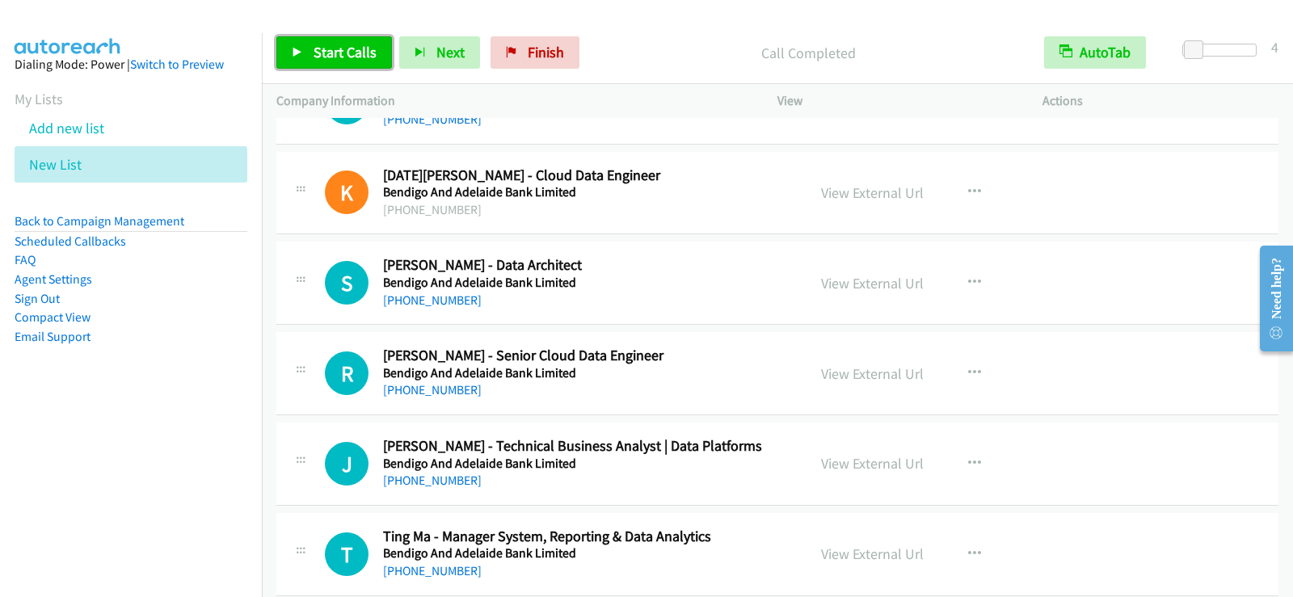
click at [319, 63] on link "Start Calls" at bounding box center [334, 52] width 116 height 32
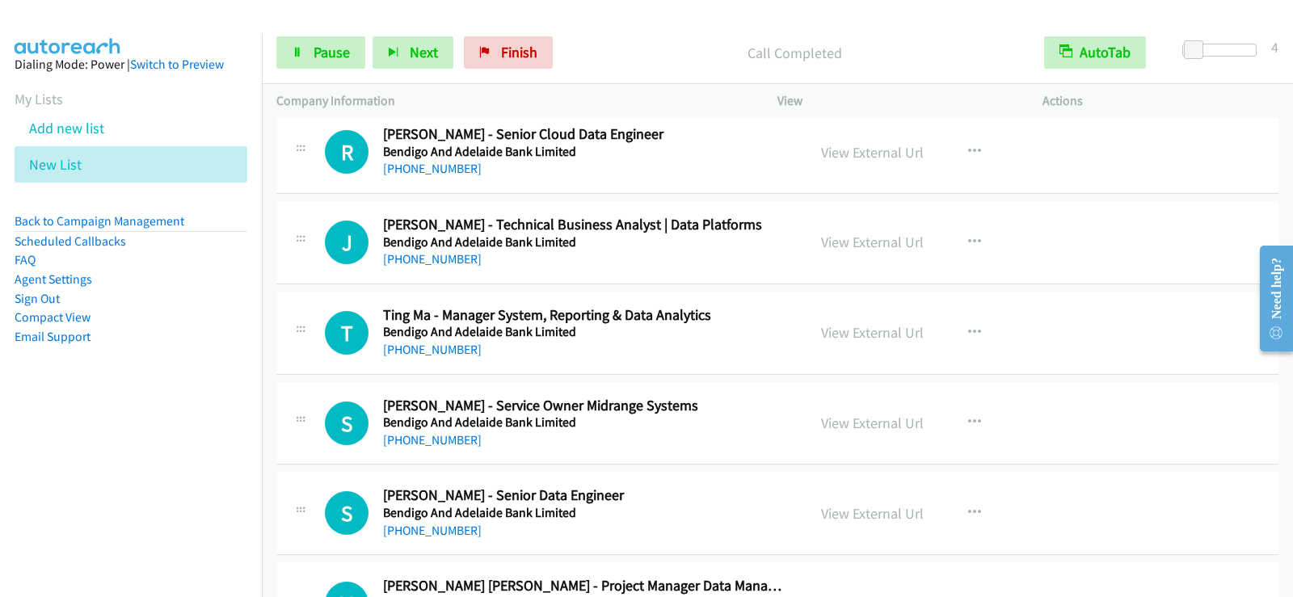
scroll to position [3540, 0]
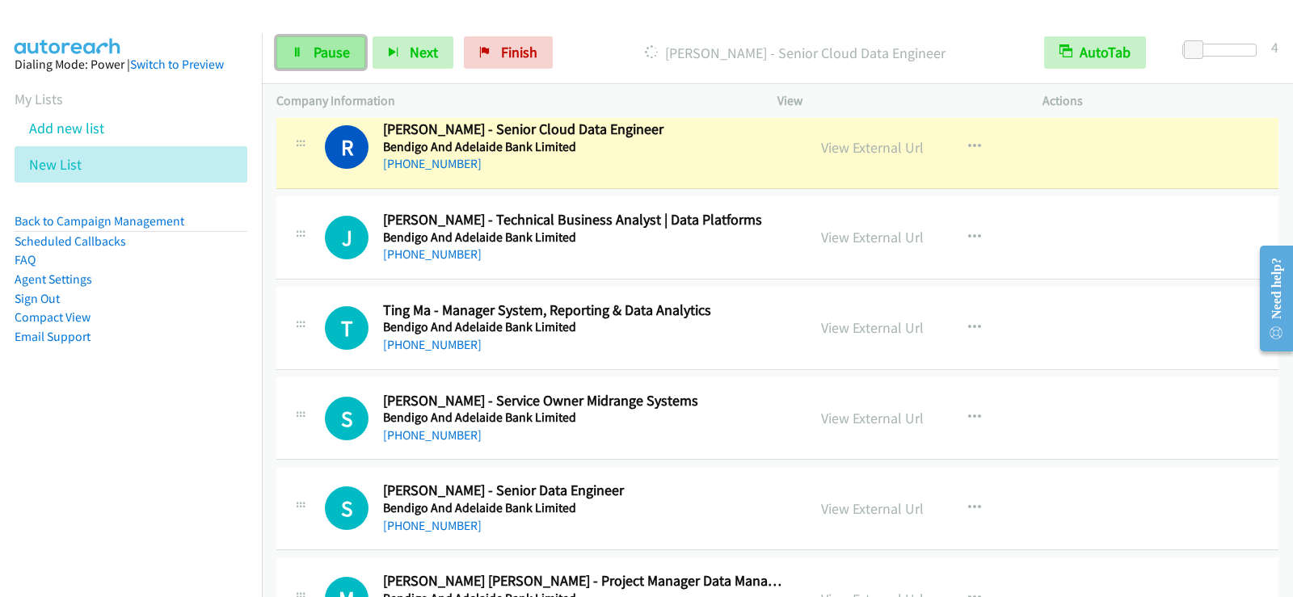
click at [329, 46] on span "Pause" at bounding box center [332, 52] width 36 height 19
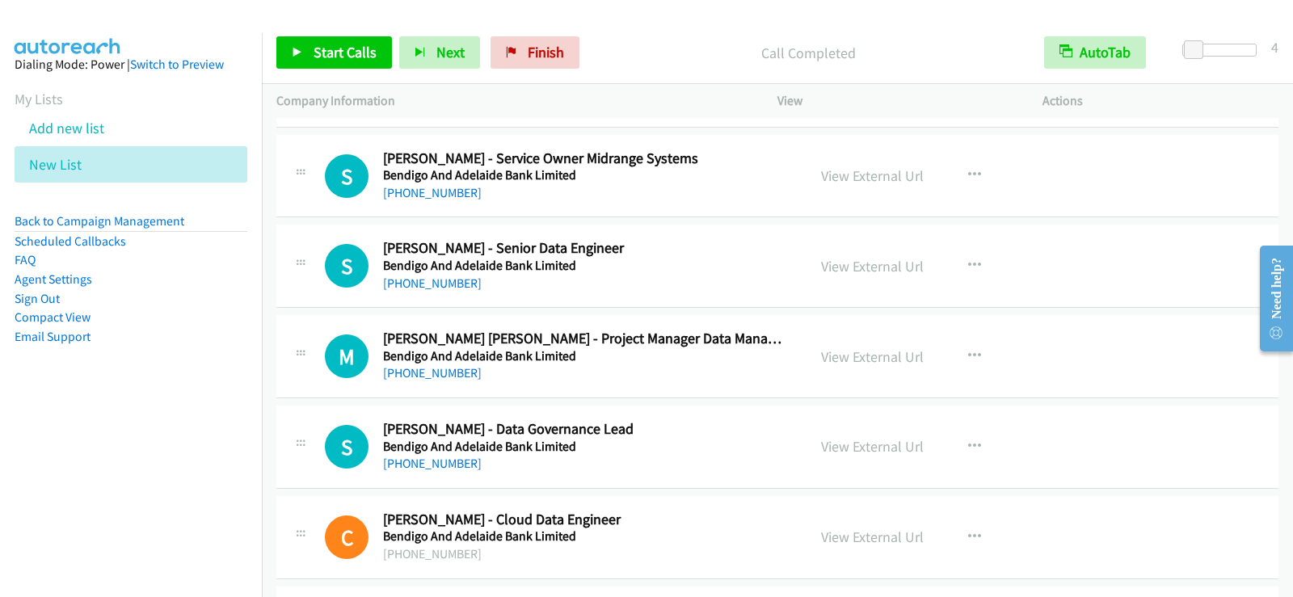
scroll to position [3863, 0]
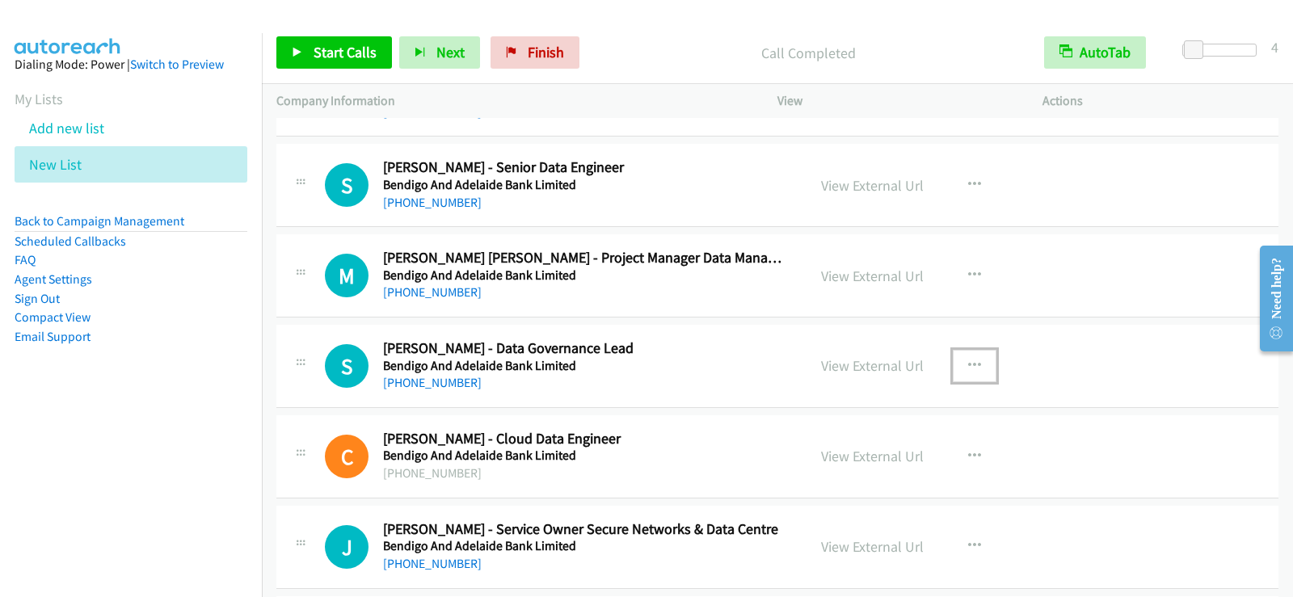
click at [976, 365] on button "button" at bounding box center [975, 366] width 44 height 32
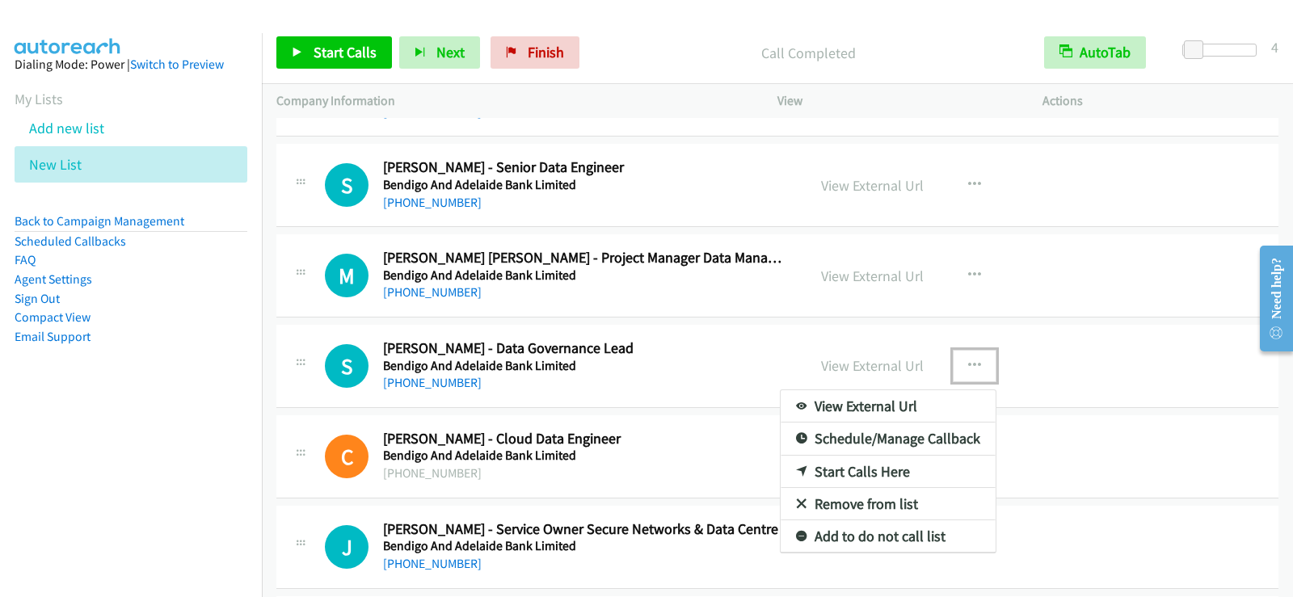
click at [866, 474] on link "Start Calls Here" at bounding box center [888, 472] width 215 height 32
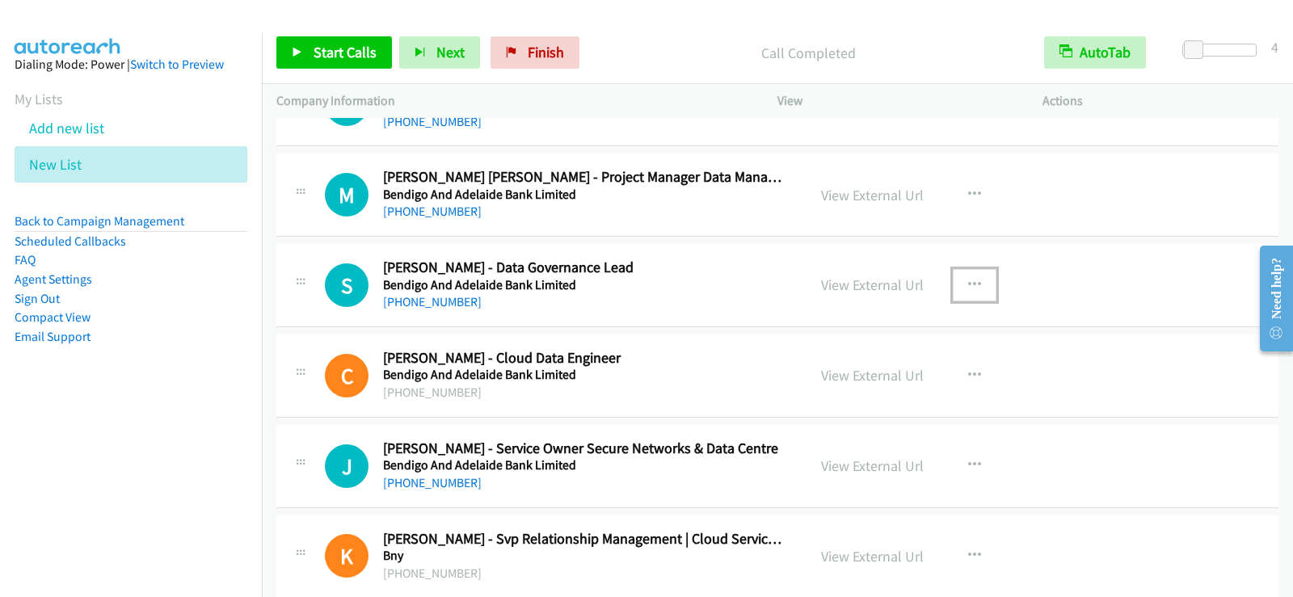
scroll to position [4025, 0]
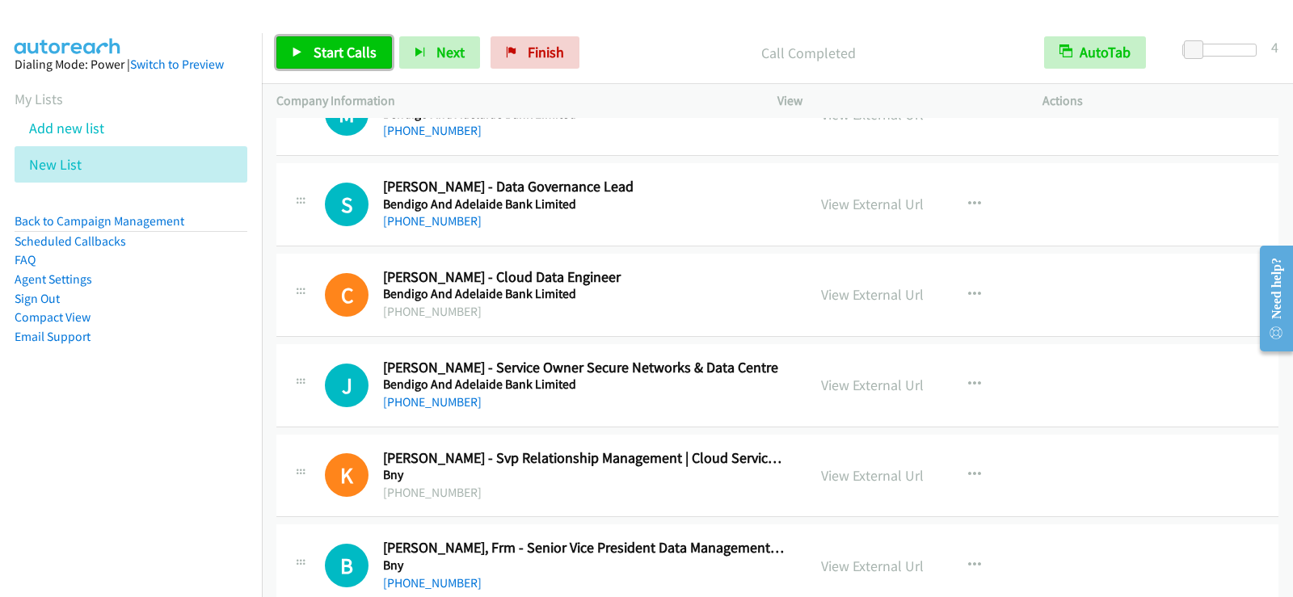
click at [331, 48] on span "Start Calls" at bounding box center [345, 52] width 63 height 19
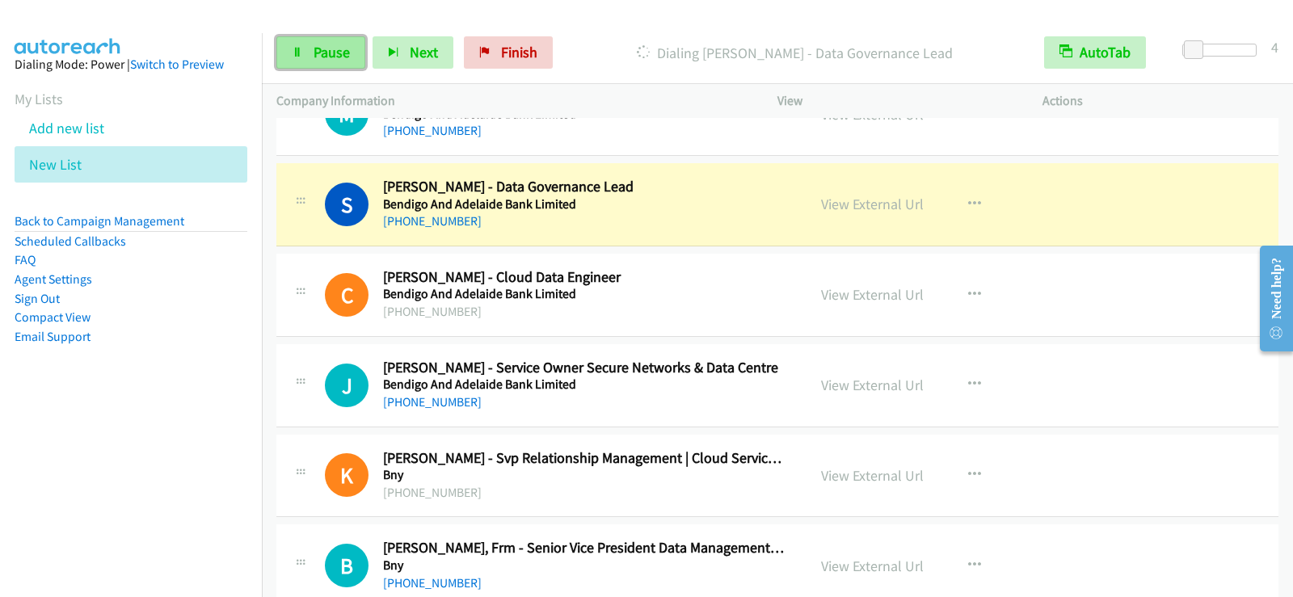
click at [323, 54] on span "Pause" at bounding box center [332, 52] width 36 height 19
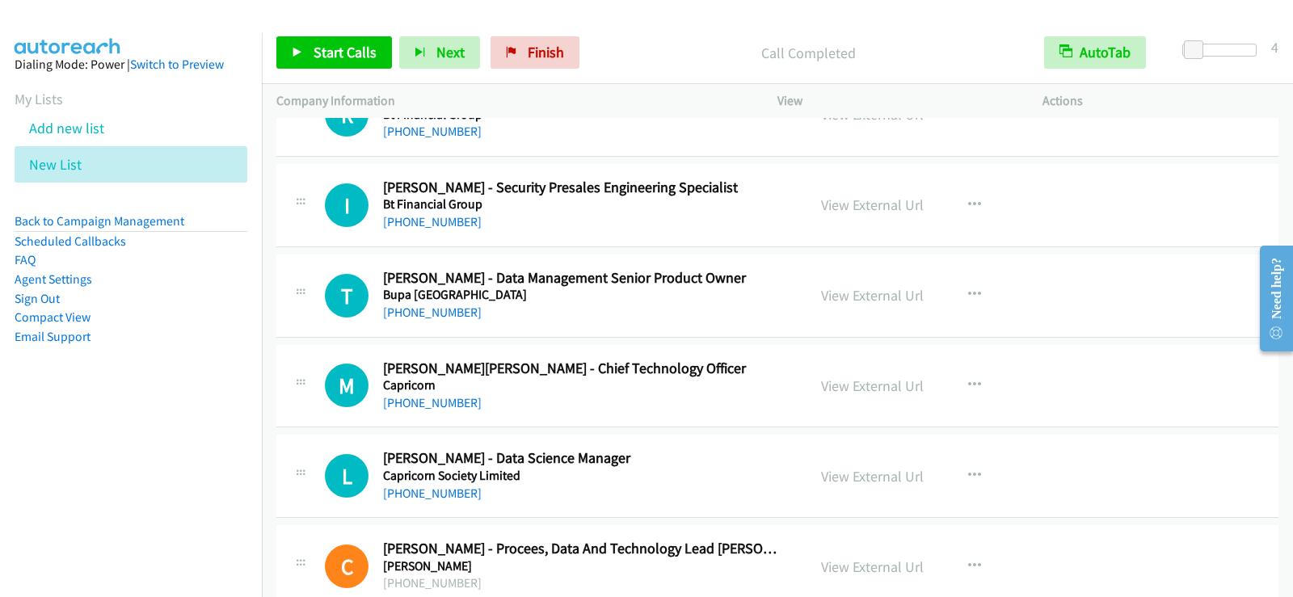
scroll to position [5642, 0]
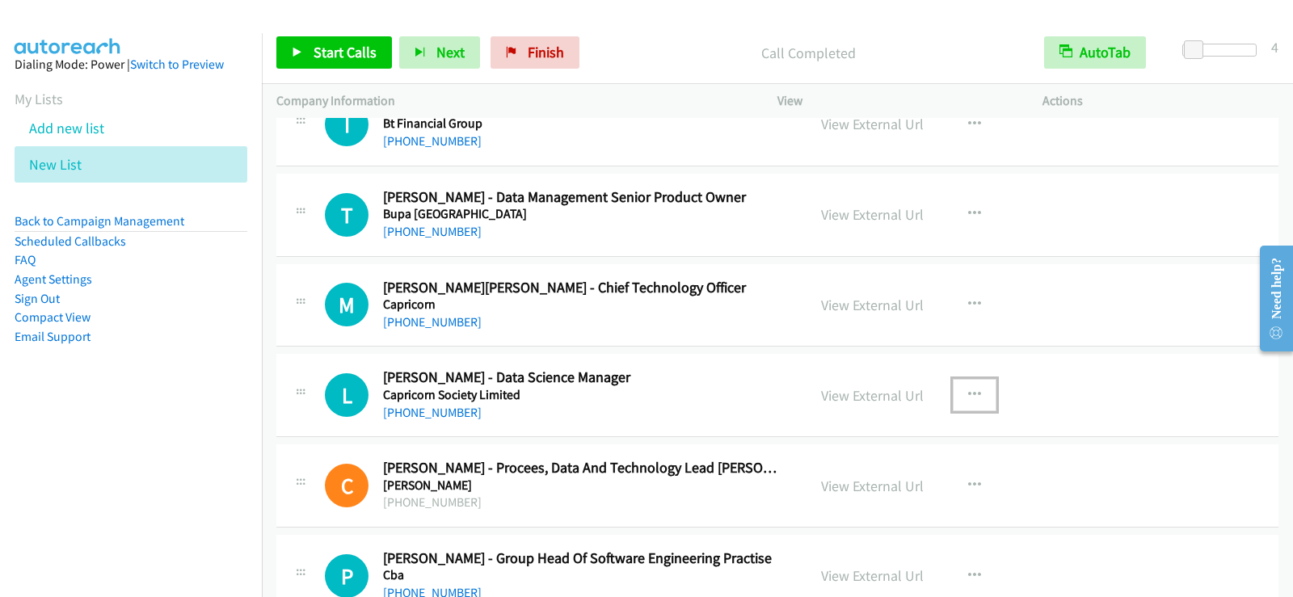
click at [972, 394] on icon "button" at bounding box center [974, 395] width 13 height 13
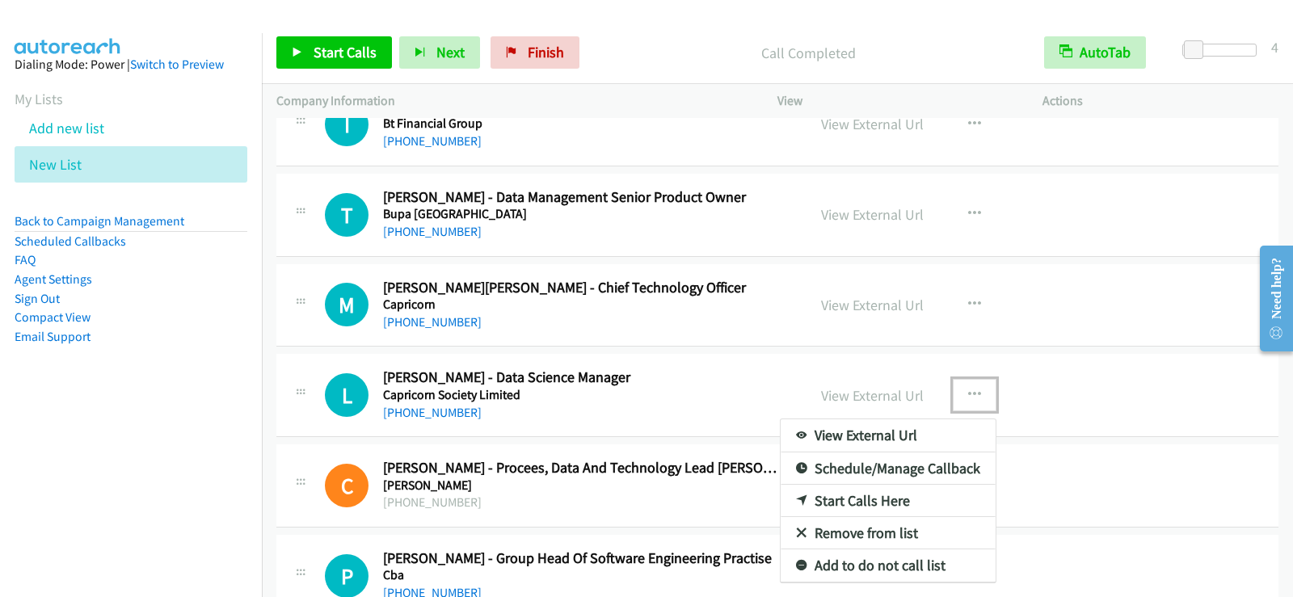
click at [803, 499] on link "Start Calls Here" at bounding box center [888, 501] width 215 height 32
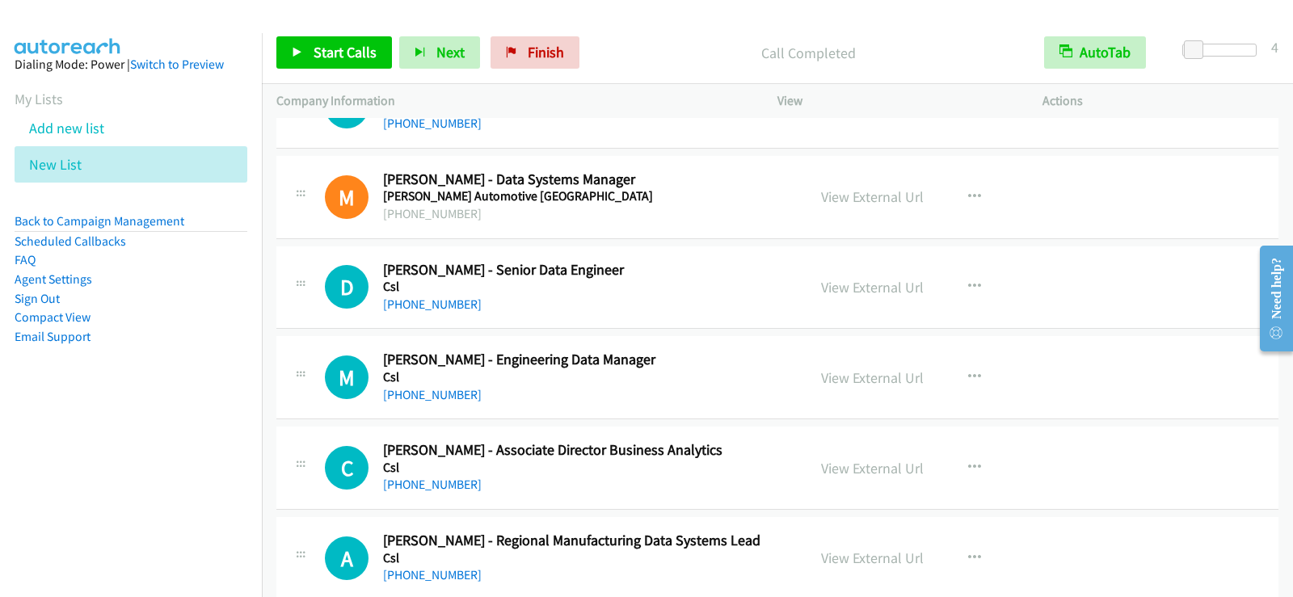
scroll to position [7662, 0]
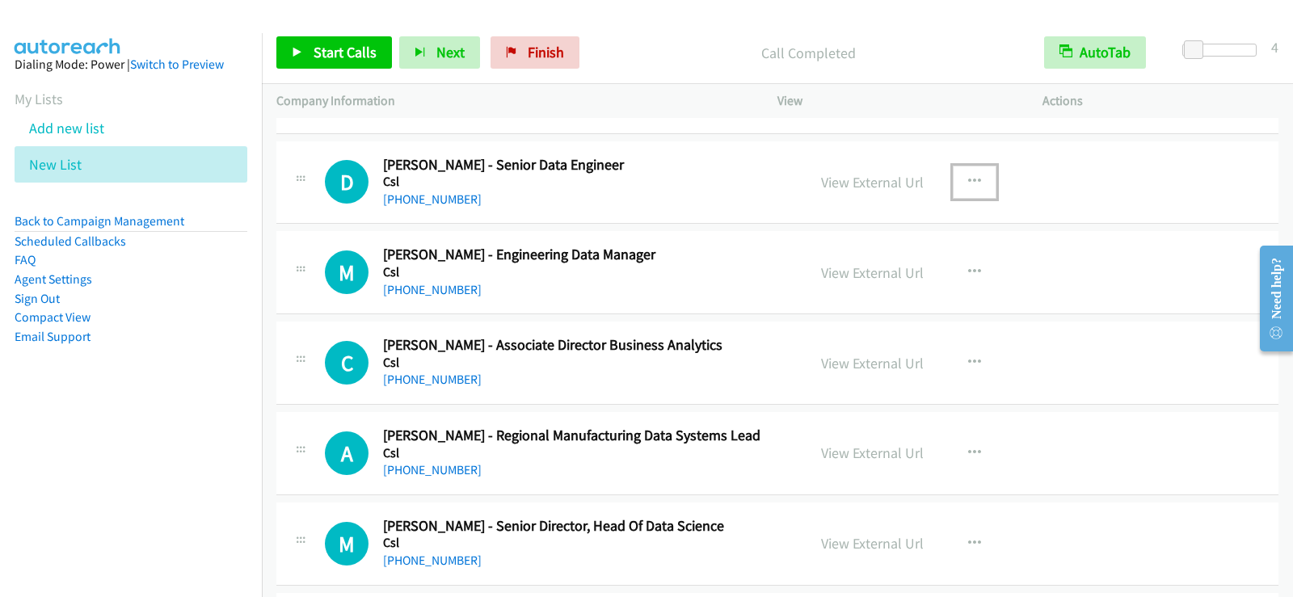
click at [977, 181] on button "button" at bounding box center [975, 182] width 44 height 32
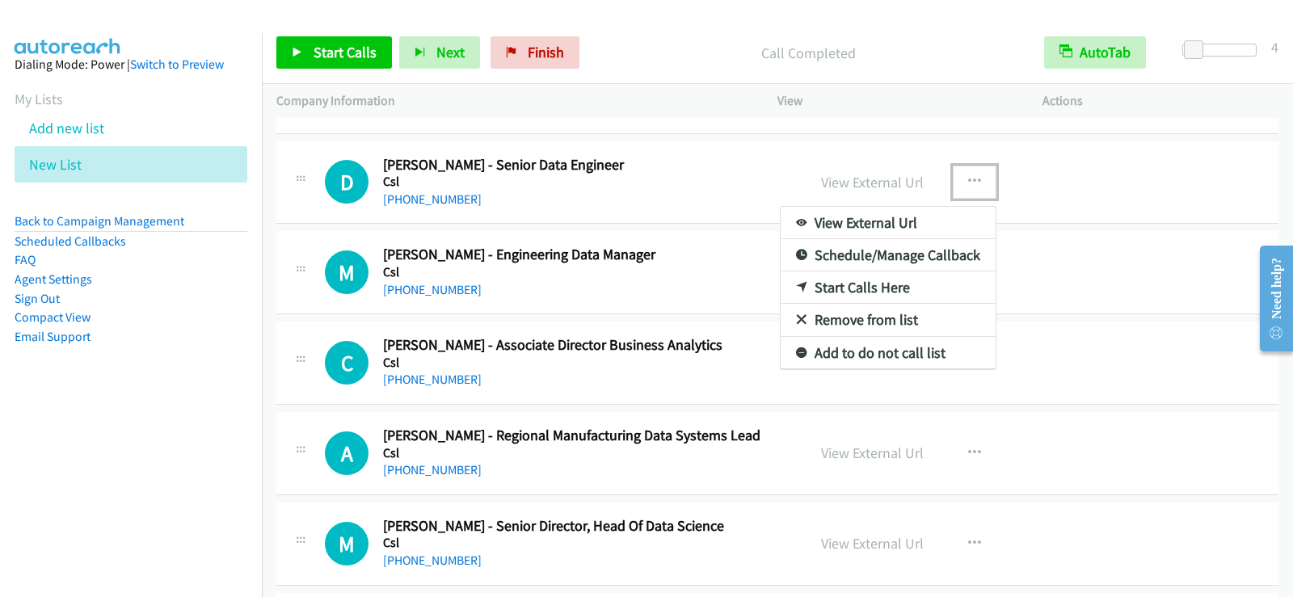
click at [845, 283] on link "Start Calls Here" at bounding box center [888, 288] width 215 height 32
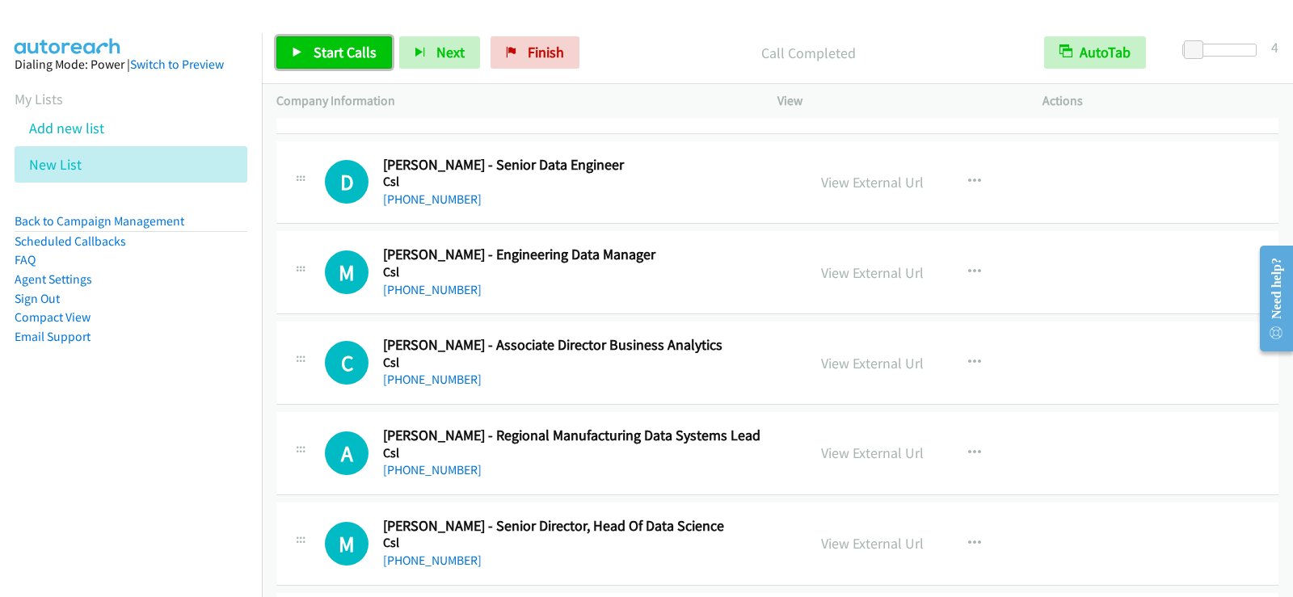
click at [318, 61] on span "Start Calls" at bounding box center [345, 52] width 63 height 19
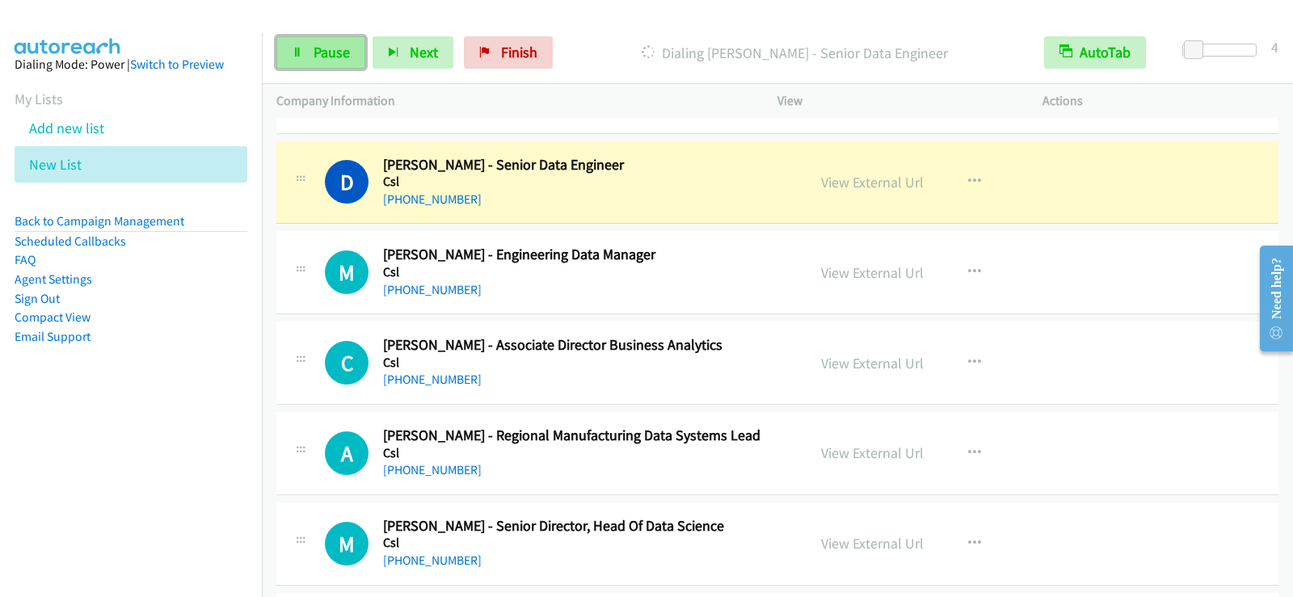
click at [308, 48] on link "Pause" at bounding box center [320, 52] width 89 height 32
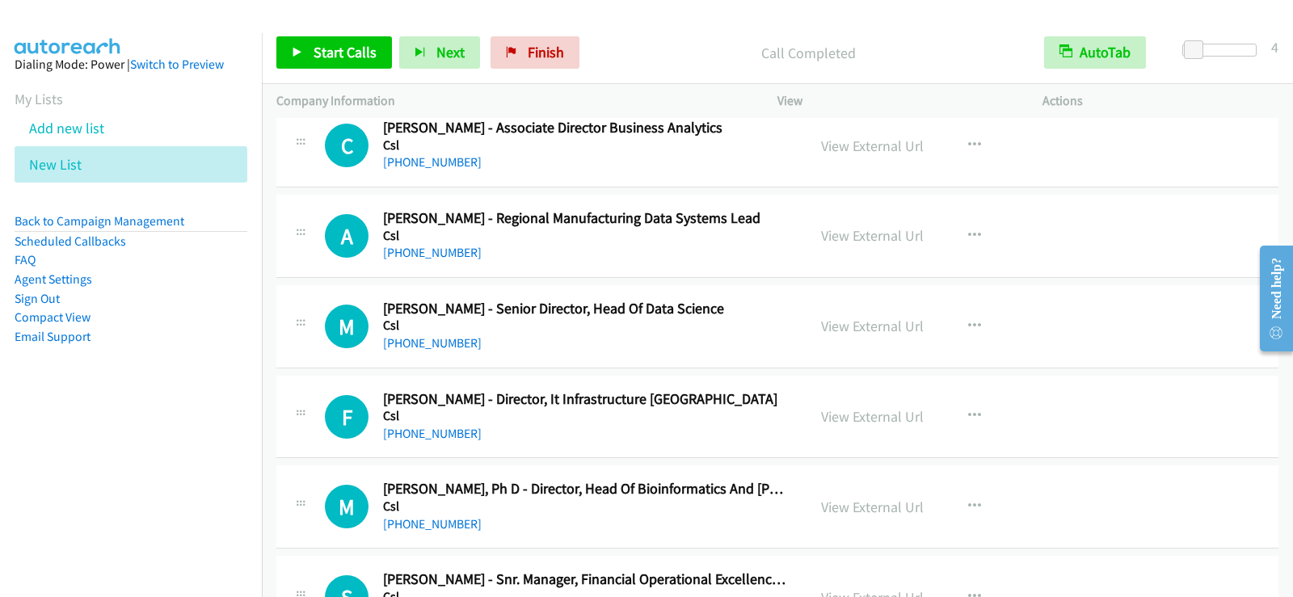
scroll to position [7905, 0]
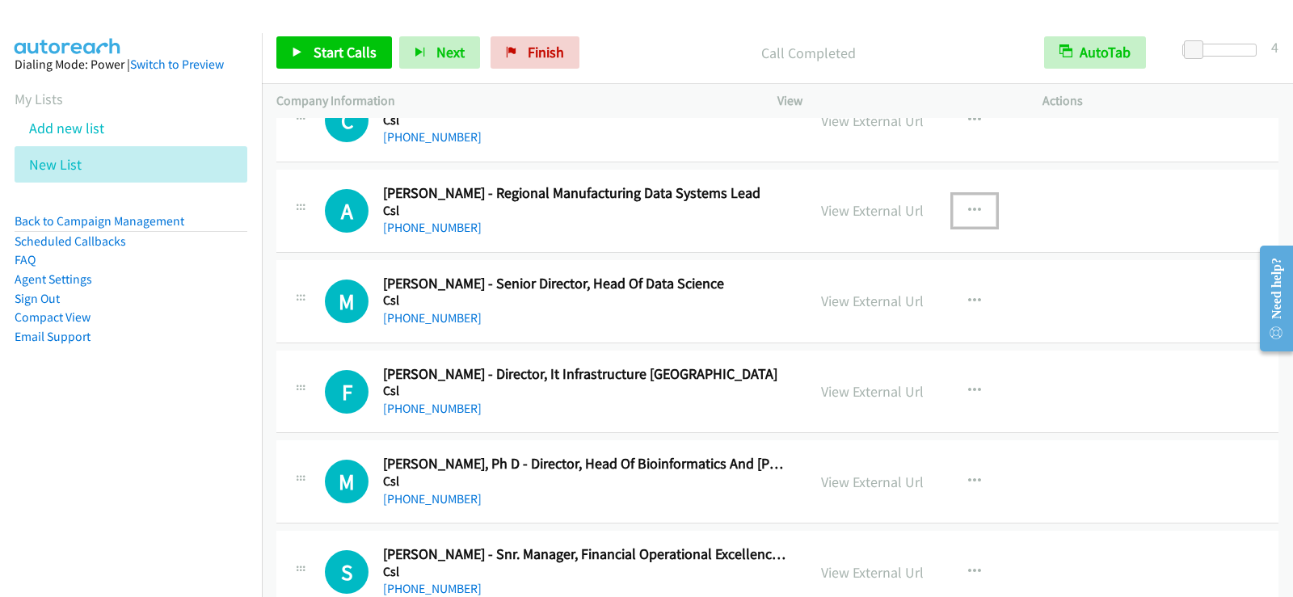
click at [978, 205] on button "button" at bounding box center [975, 211] width 44 height 32
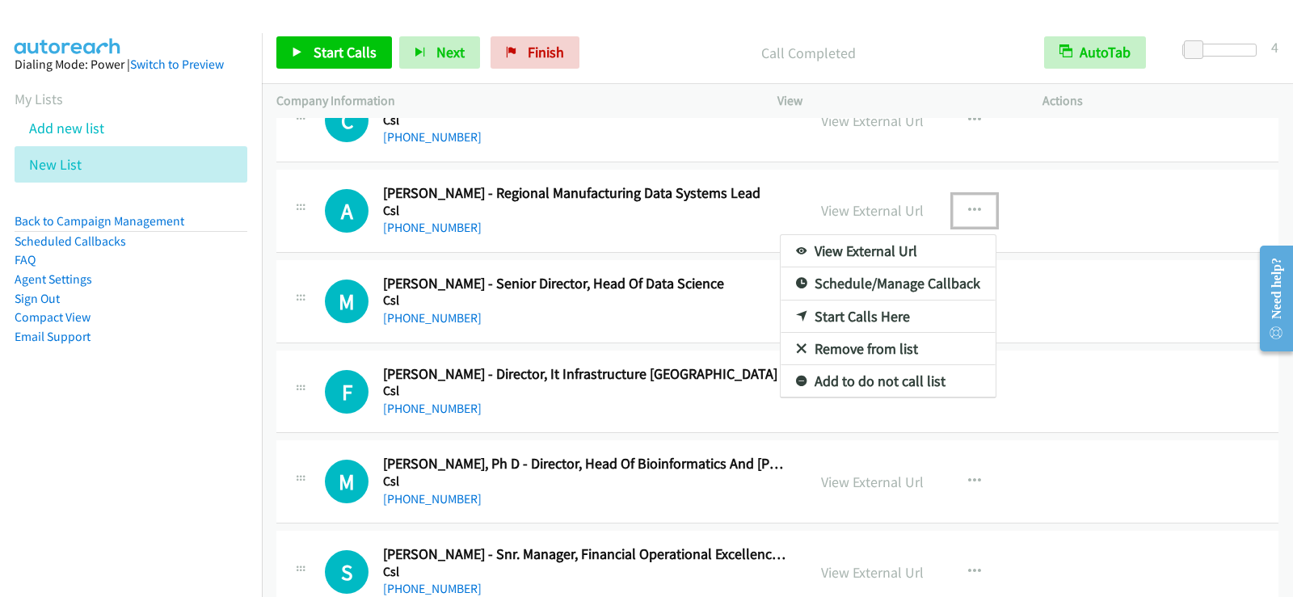
click at [660, 315] on div at bounding box center [646, 298] width 1293 height 597
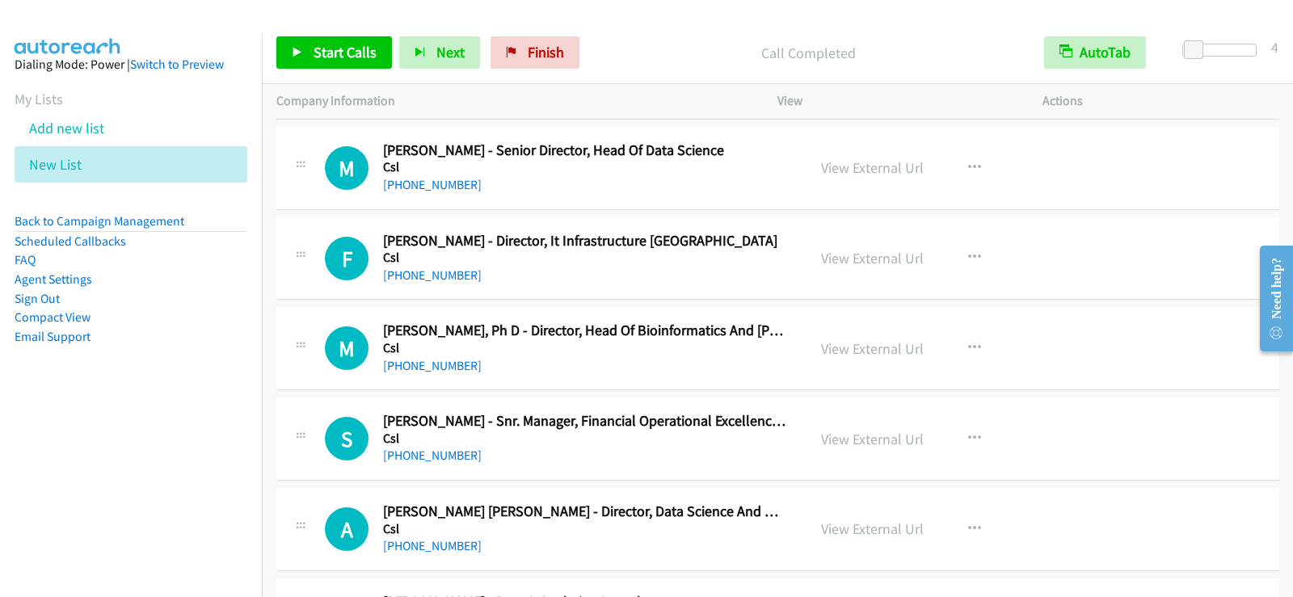
scroll to position [8066, 0]
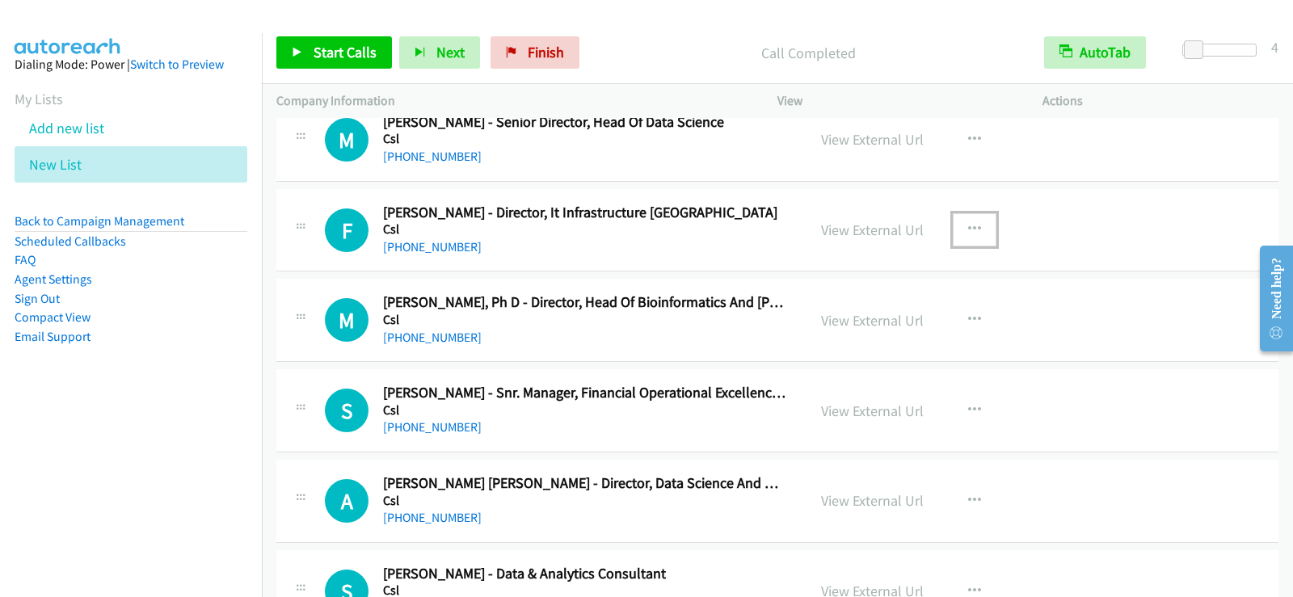
click at [971, 234] on icon "button" at bounding box center [974, 229] width 13 height 13
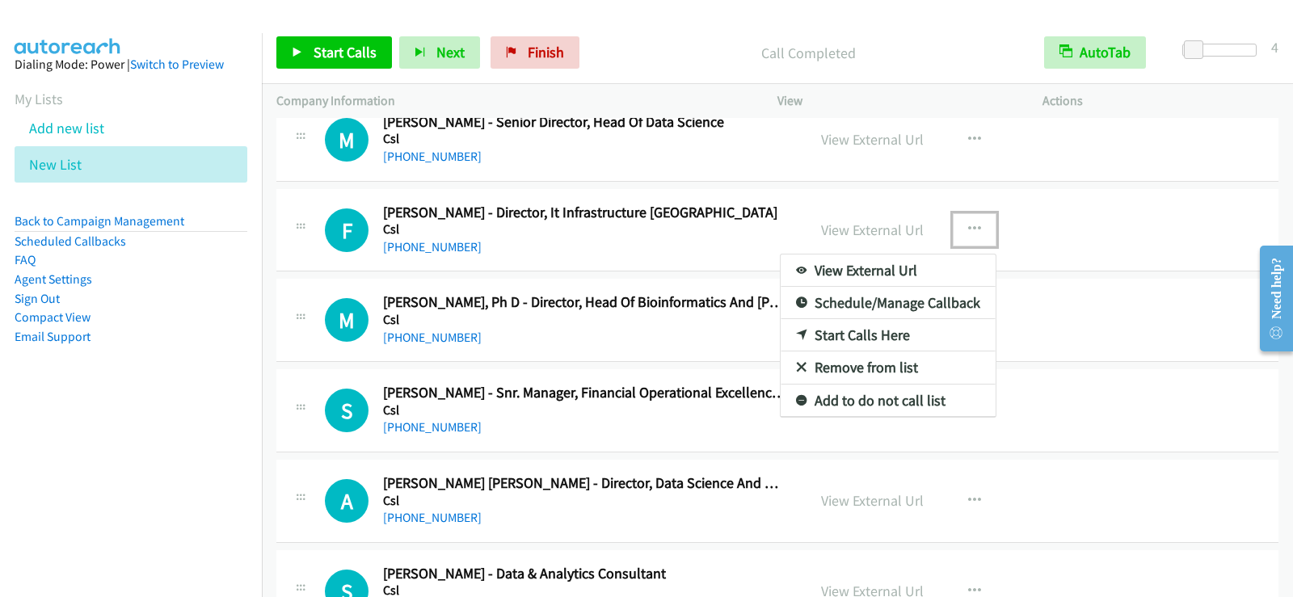
click at [857, 333] on link "Start Calls Here" at bounding box center [888, 335] width 215 height 32
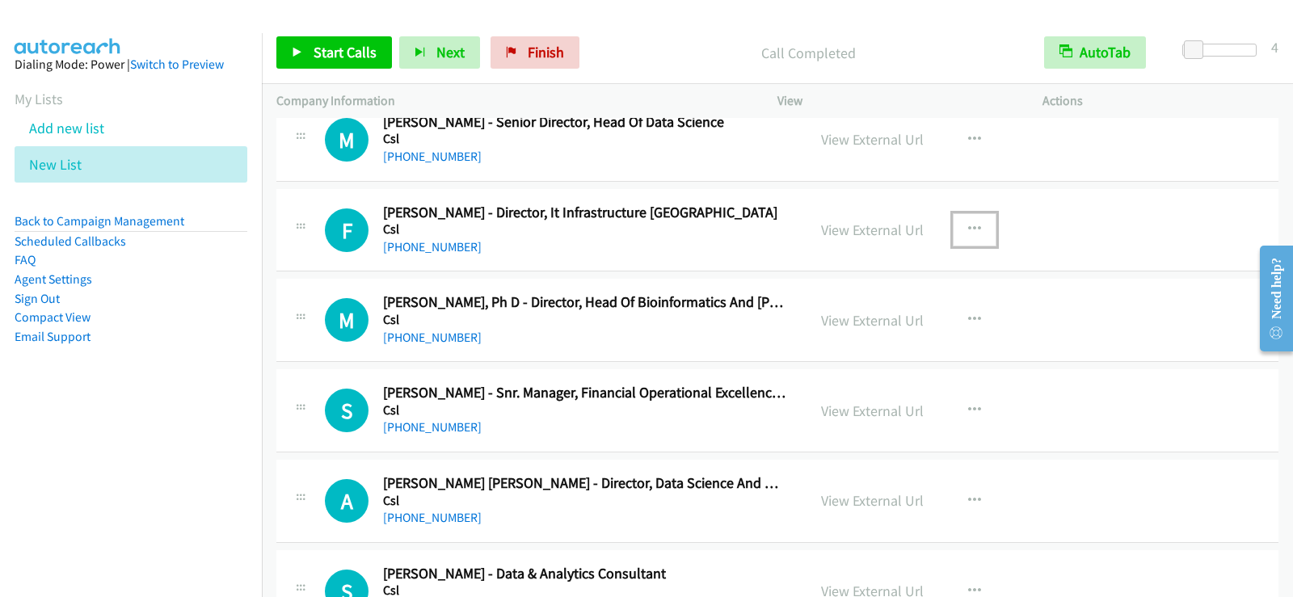
scroll to position [8147, 0]
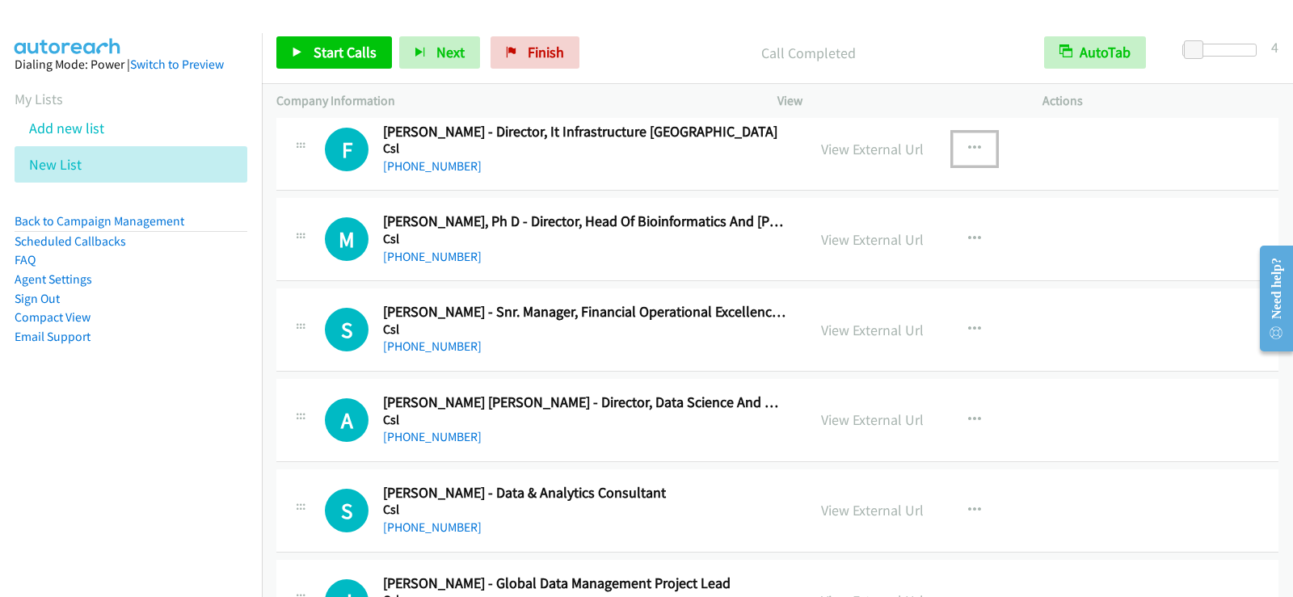
click at [778, 158] on div "[PHONE_NUMBER]" at bounding box center [584, 166] width 403 height 19
click at [758, 151] on h5 "Csl" at bounding box center [584, 149] width 403 height 16
click at [340, 39] on link "Start Calls" at bounding box center [334, 52] width 116 height 32
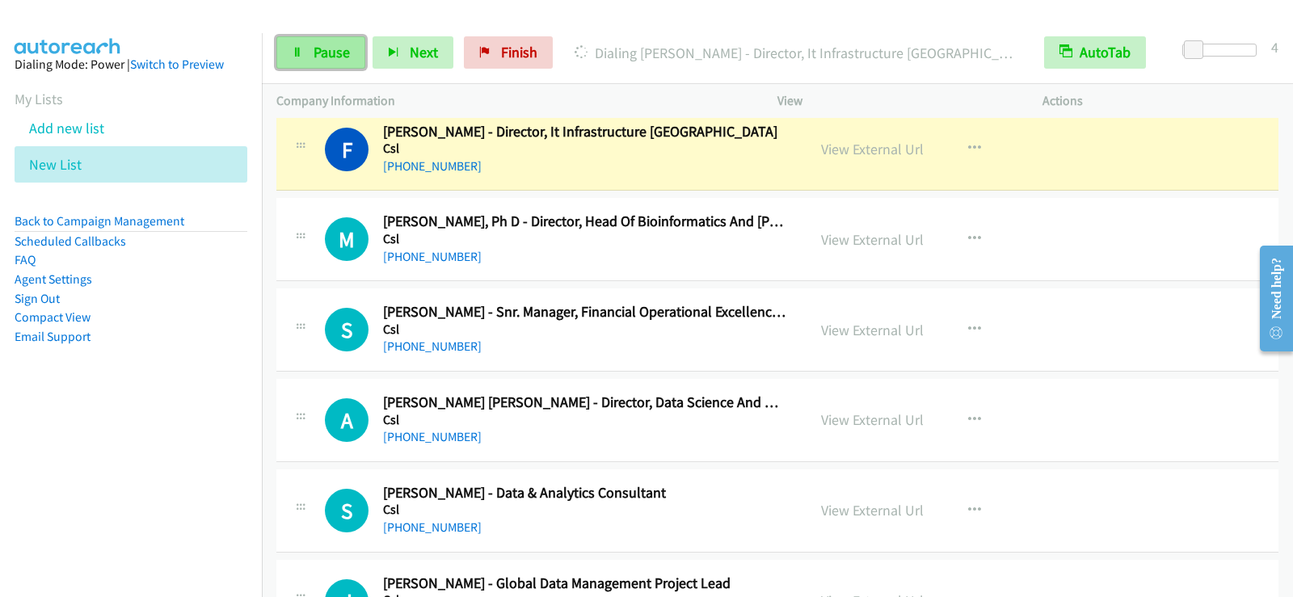
click at [340, 39] on link "Pause" at bounding box center [320, 52] width 89 height 32
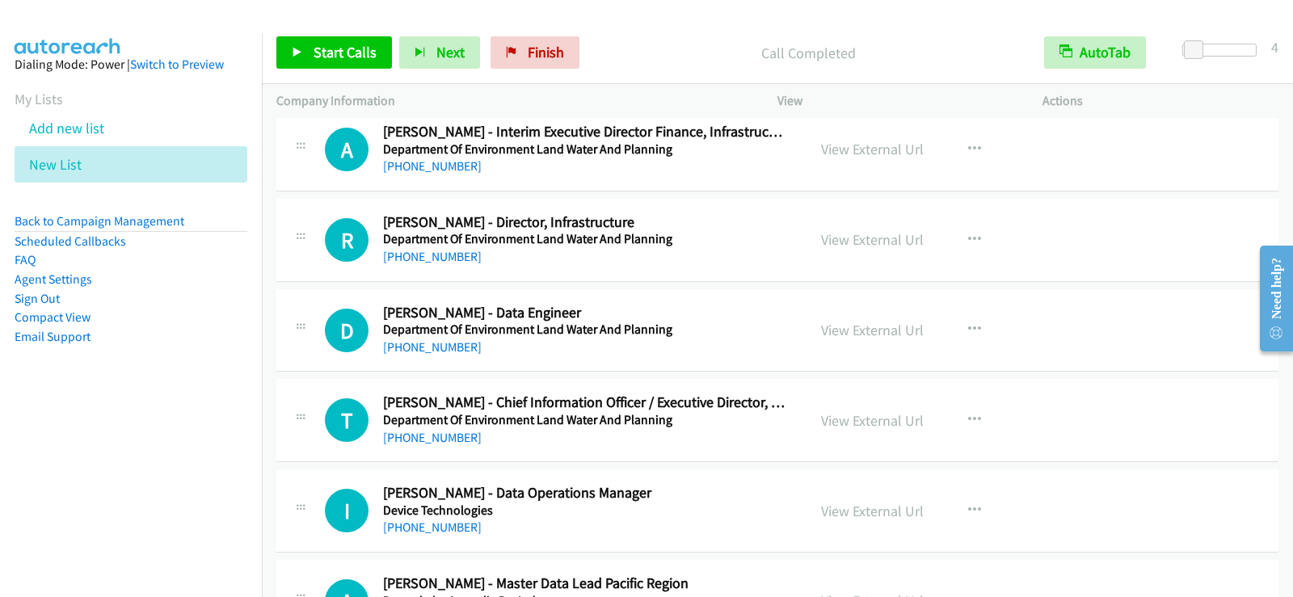
scroll to position [9440, 0]
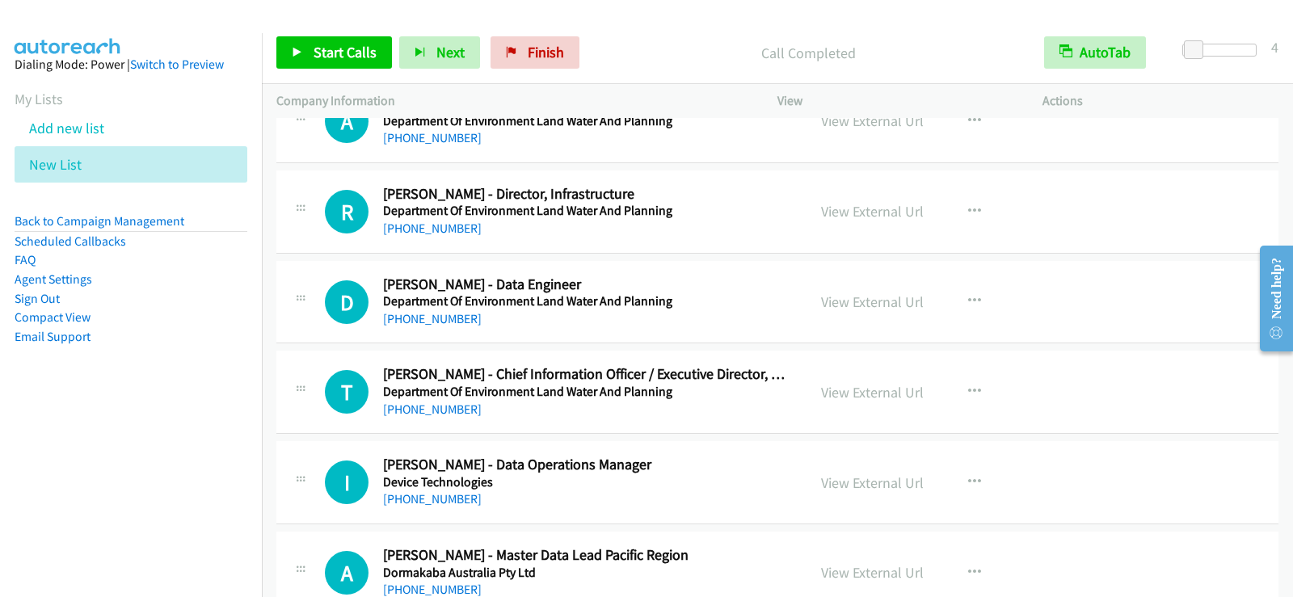
click at [736, 315] on div "[PHONE_NUMBER]" at bounding box center [584, 319] width 403 height 19
click at [968, 300] on icon "button" at bounding box center [974, 301] width 13 height 13
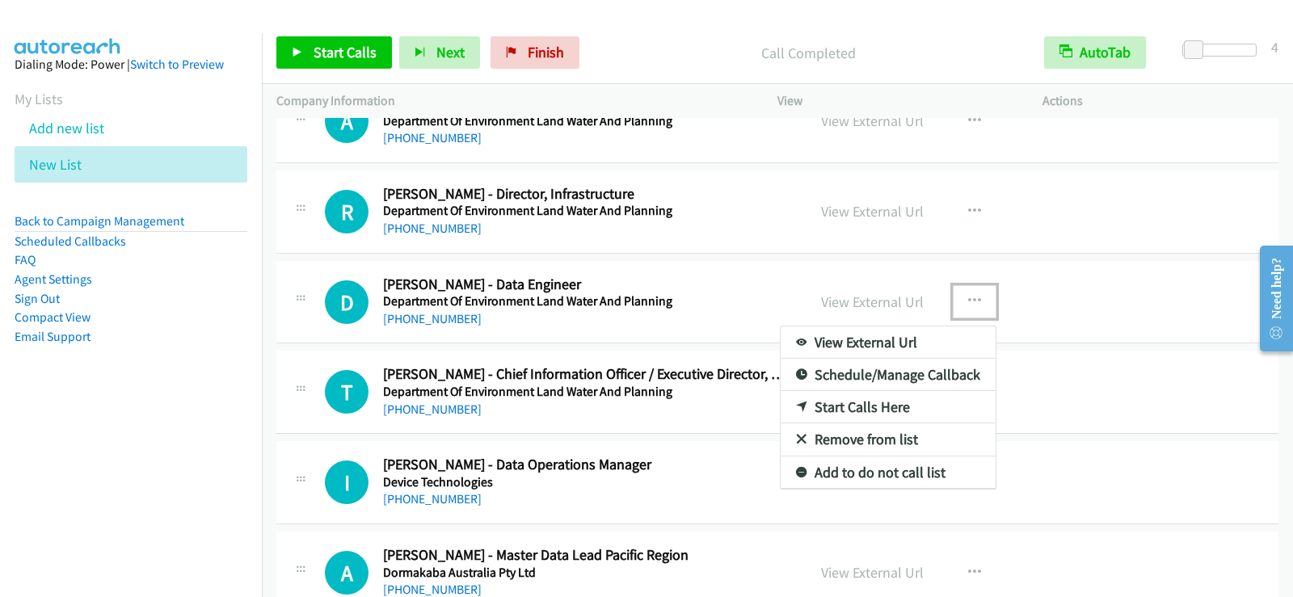
click at [824, 406] on link "Start Calls Here" at bounding box center [888, 407] width 215 height 32
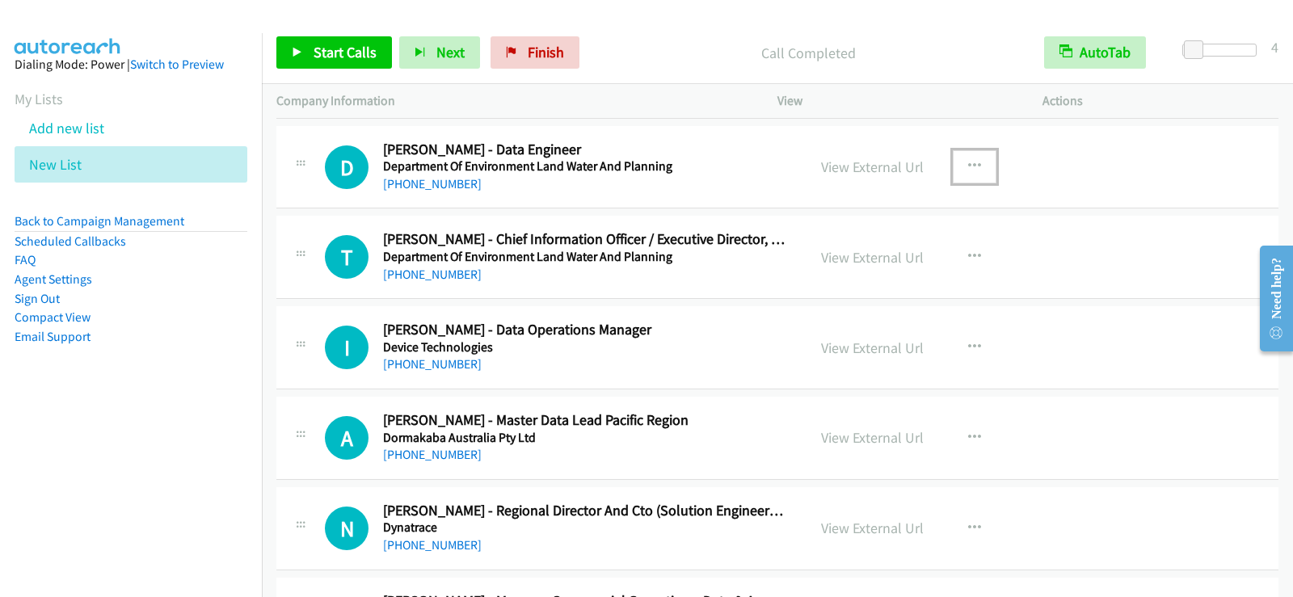
scroll to position [9602, 0]
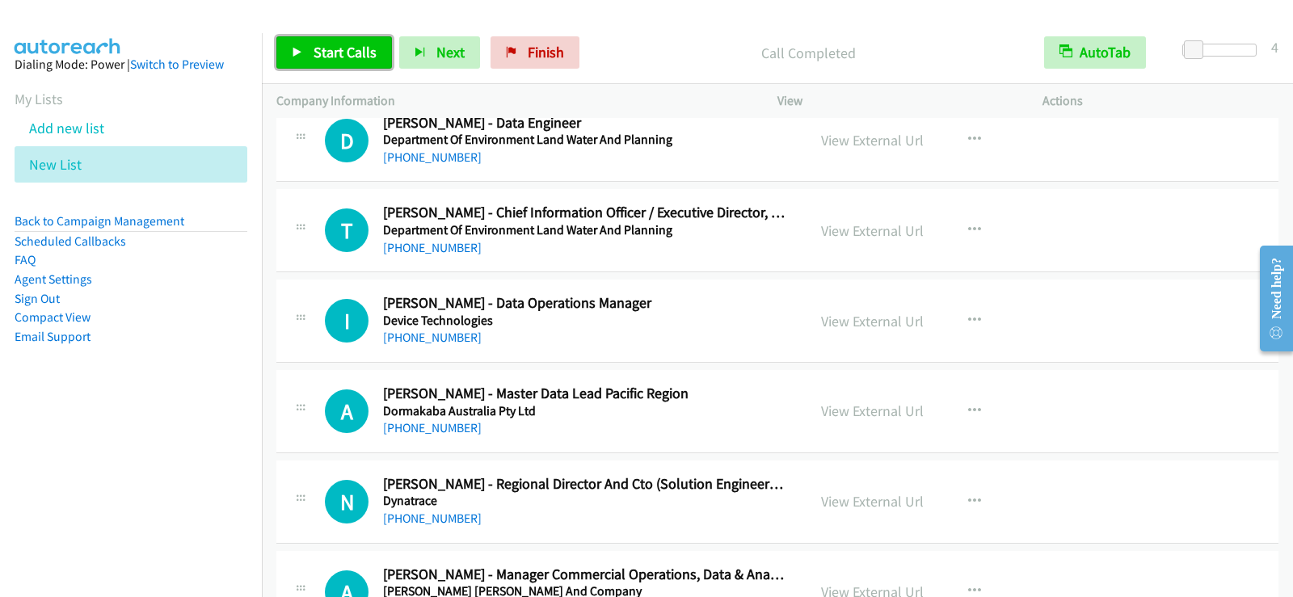
click at [339, 45] on span "Start Calls" at bounding box center [345, 52] width 63 height 19
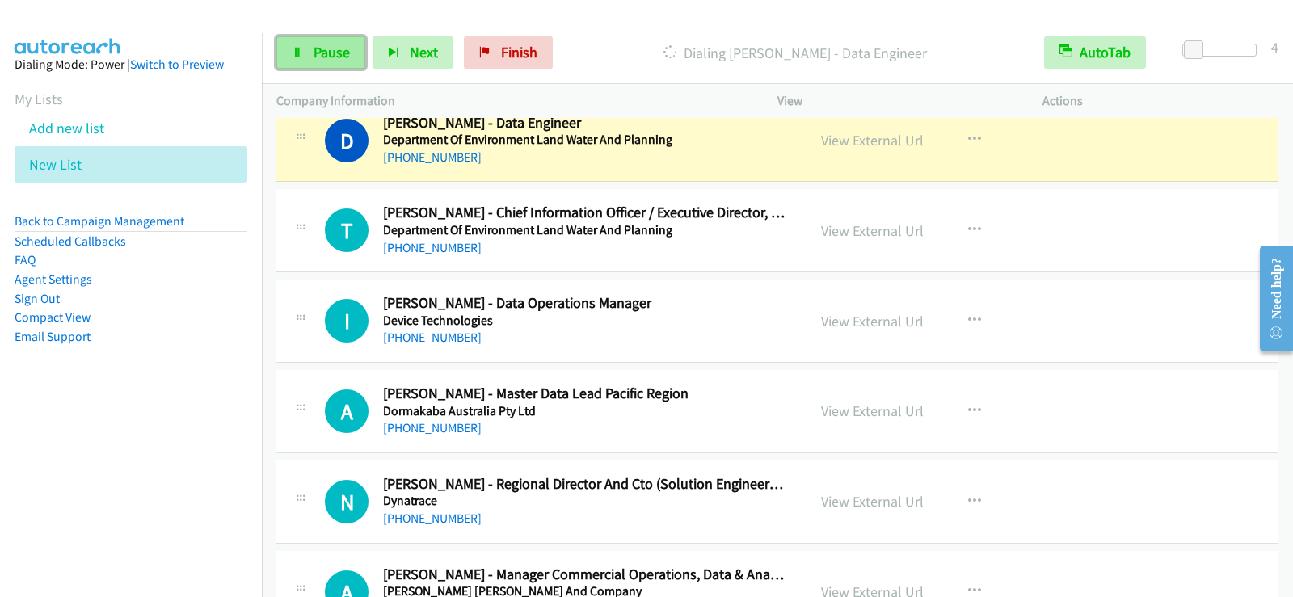
click at [332, 48] on span "Pause" at bounding box center [332, 52] width 36 height 19
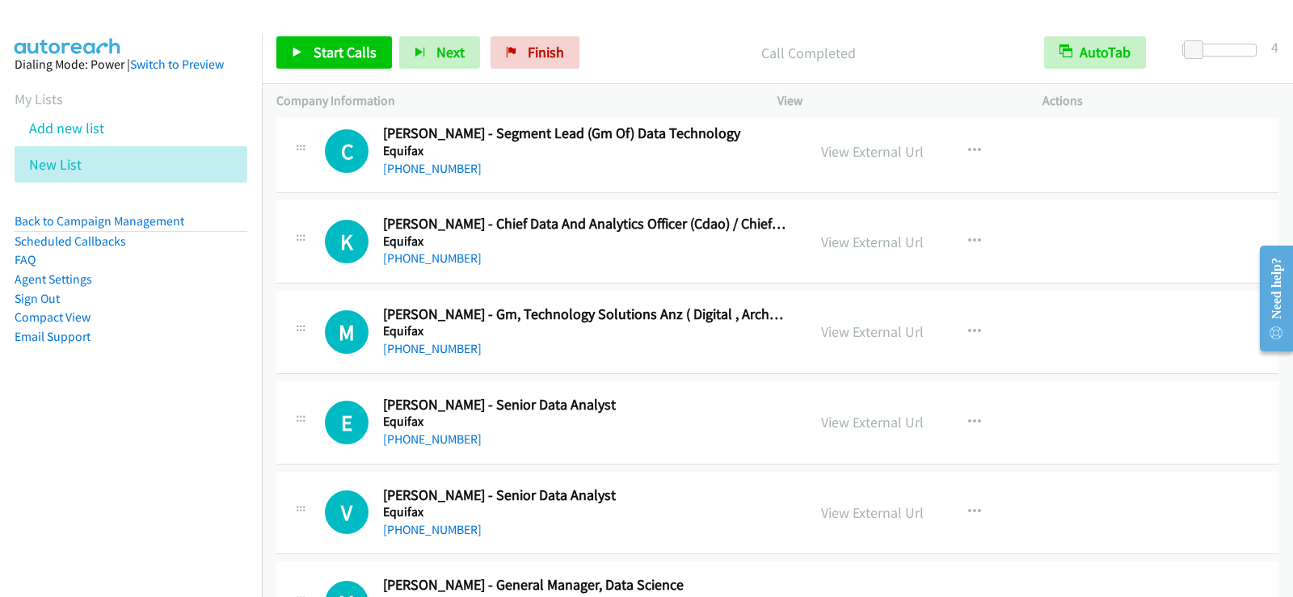
scroll to position [10249, 0]
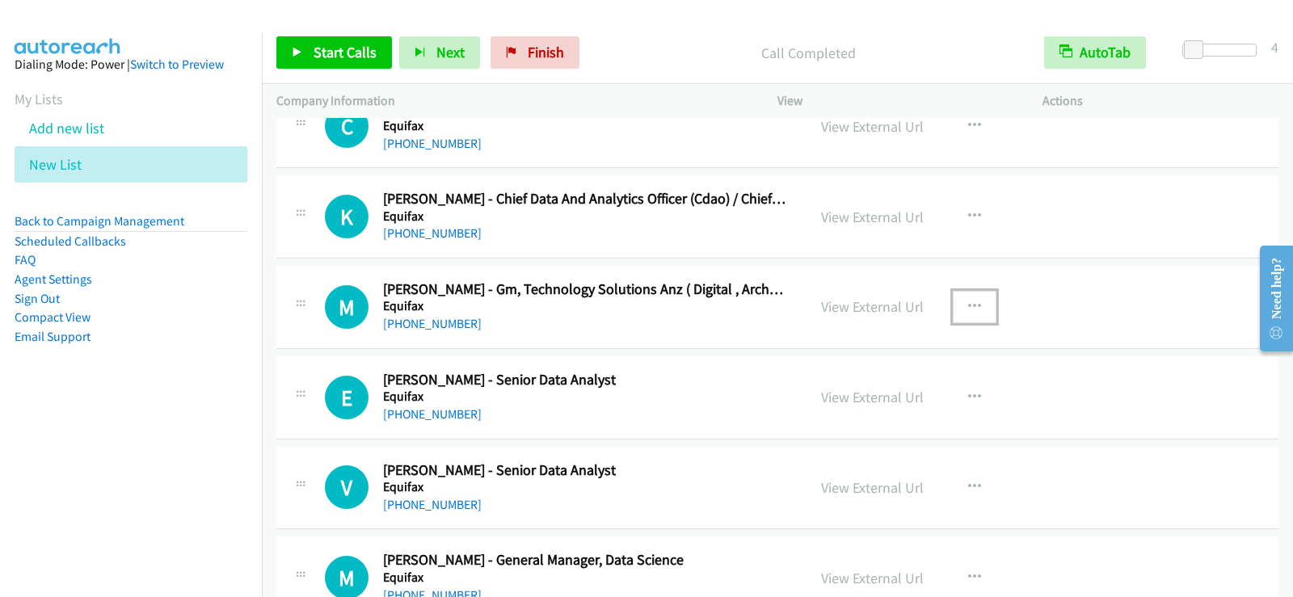
click at [968, 305] on icon "button" at bounding box center [974, 307] width 13 height 13
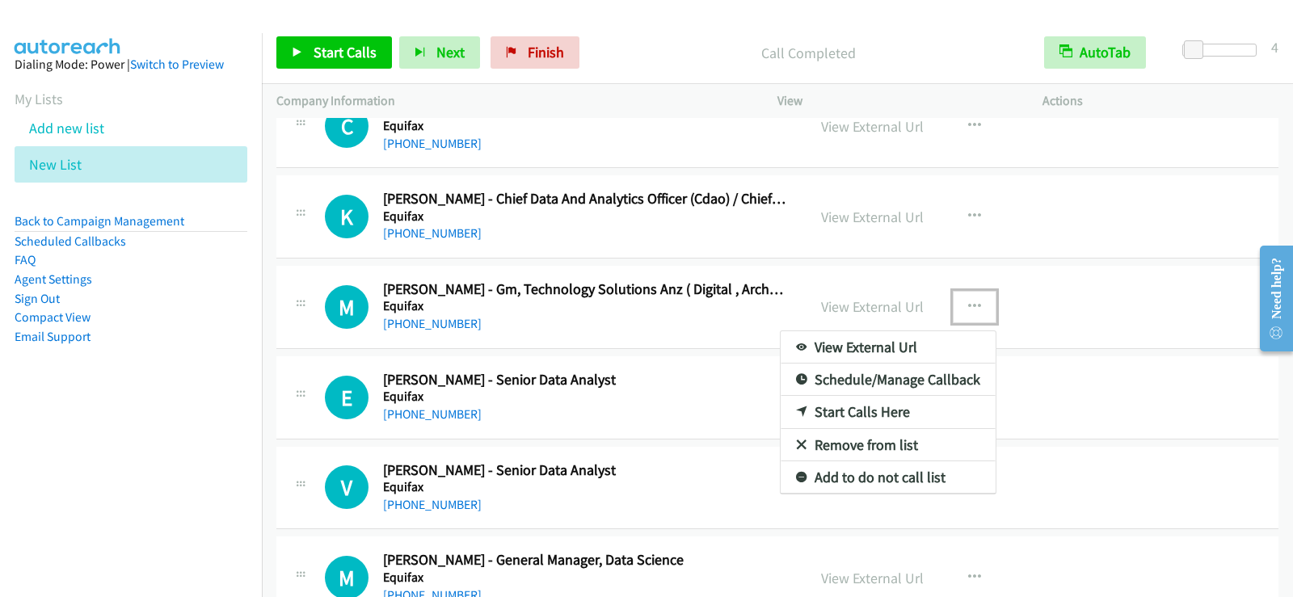
click at [818, 413] on link "Start Calls Here" at bounding box center [888, 412] width 215 height 32
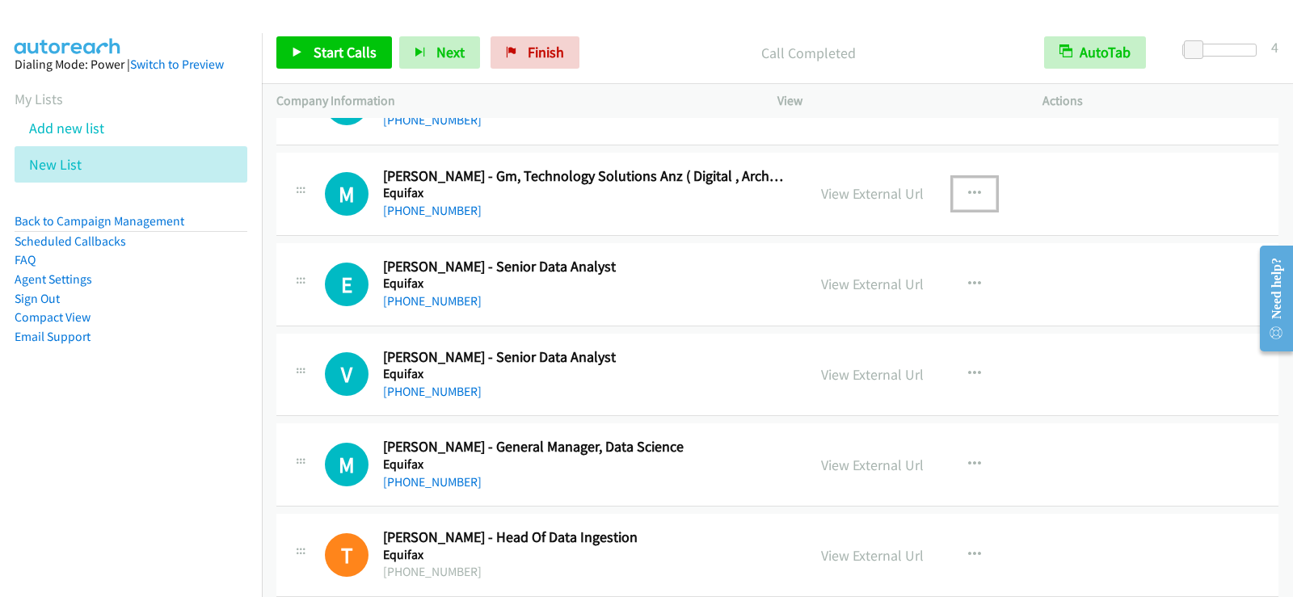
scroll to position [10394, 0]
